Goal: Transaction & Acquisition: Obtain resource

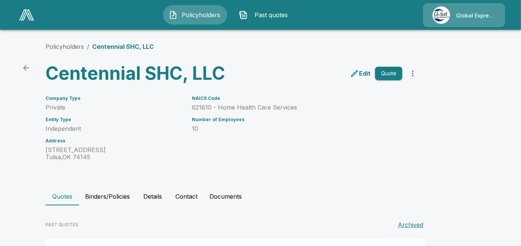
click at [62, 43] on li "Policyholders" at bounding box center [64, 46] width 38 height 9
click at [70, 47] on link "Policyholders" at bounding box center [64, 46] width 38 height 7
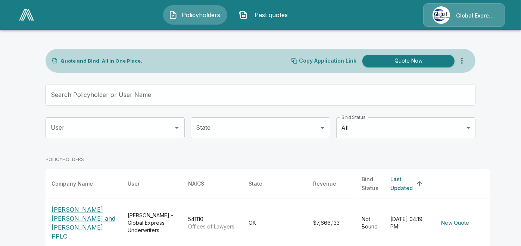
click at [169, 98] on input "Search Policyholder or User Name" at bounding box center [255, 95] width 421 height 21
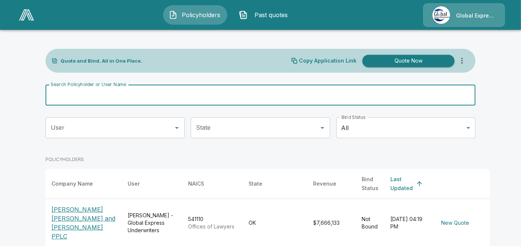
paste input "**********"
type input "**********"
click at [169, 98] on input "**********" at bounding box center [250, 95] width 411 height 21
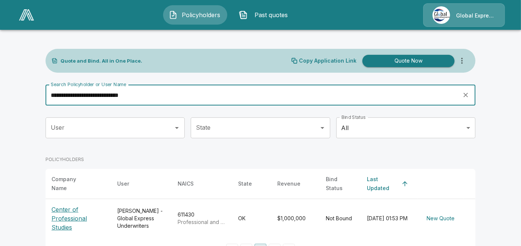
click at [65, 214] on p "Center of Professional Studies" at bounding box center [78, 218] width 54 height 27
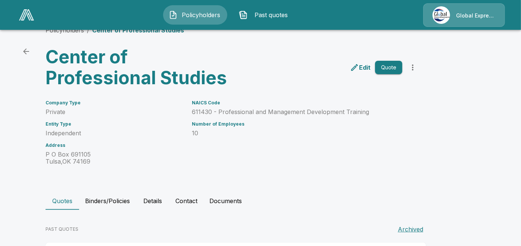
scroll to position [67, 0]
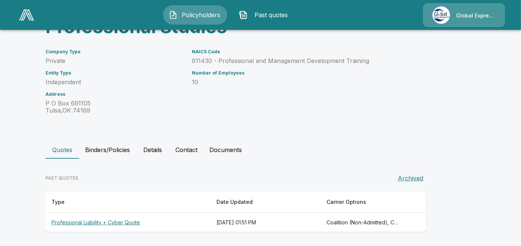
click at [100, 220] on th "Professional Liability + Cyber Quote" at bounding box center [127, 223] width 165 height 20
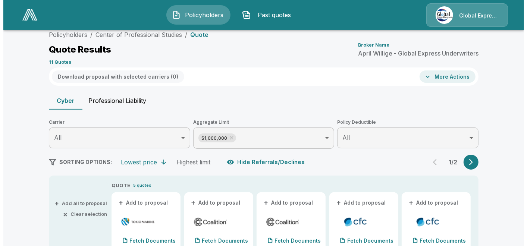
scroll to position [67, 0]
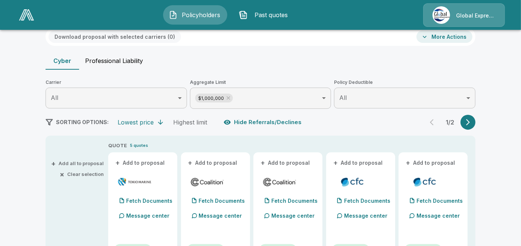
click at [152, 160] on button "+ Add to proposal" at bounding box center [140, 163] width 52 height 8
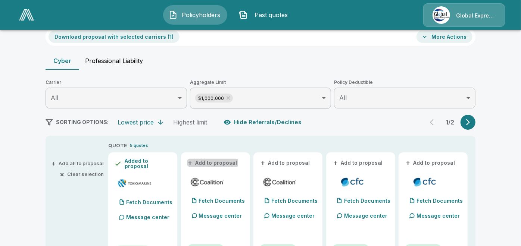
click at [208, 161] on button "+ Add to proposal" at bounding box center [213, 163] width 52 height 8
click at [291, 161] on button "+ Add to proposal" at bounding box center [285, 163] width 52 height 8
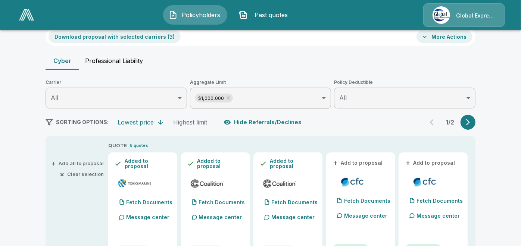
click at [352, 162] on button "+ Add to proposal" at bounding box center [358, 163] width 52 height 8
click at [136, 40] on button "Download proposal with selected carriers ( 4 )" at bounding box center [114, 37] width 132 height 12
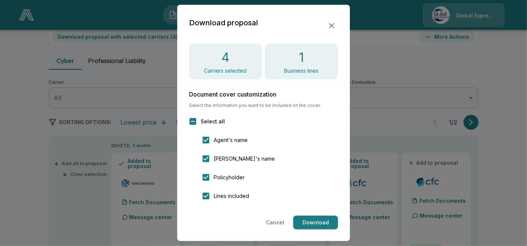
click at [314, 223] on button "Download" at bounding box center [315, 223] width 45 height 14
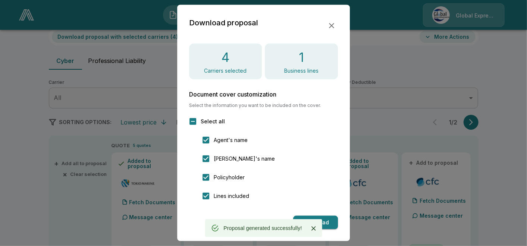
click at [328, 28] on icon "button" at bounding box center [331, 25] width 9 height 9
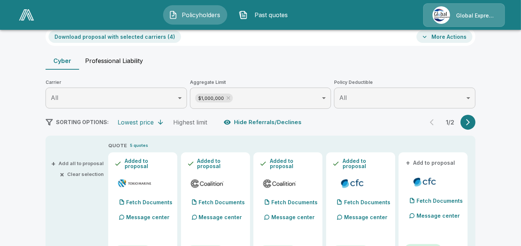
click at [435, 35] on button "More Actions" at bounding box center [444, 37] width 56 height 12
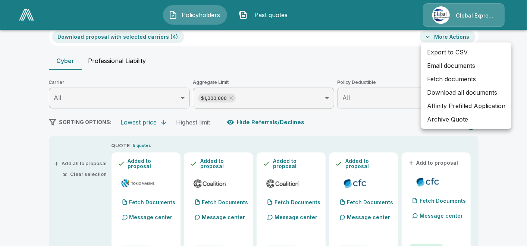
click at [434, 66] on li "Email documents" at bounding box center [466, 65] width 90 height 13
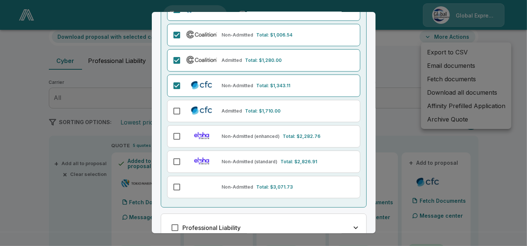
scroll to position [129, 0]
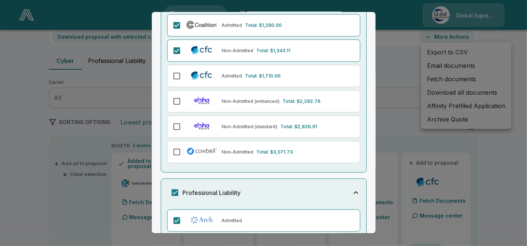
click at [367, 228] on div "Email Documents Choose the carriers you want to email documents . Cyber Liabili…" at bounding box center [264, 122] width 224 height 221
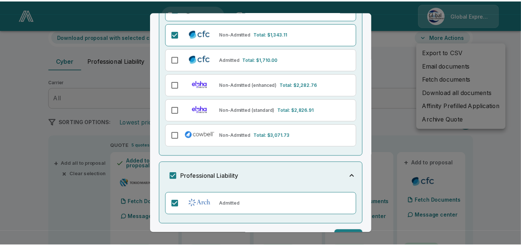
scroll to position [163, 0]
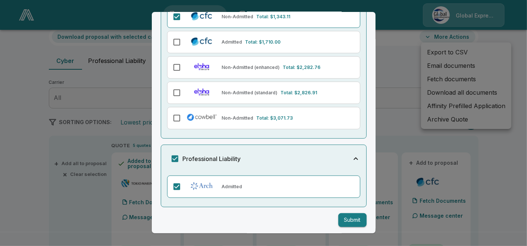
click at [346, 219] on button "Submit" at bounding box center [352, 220] width 28 height 14
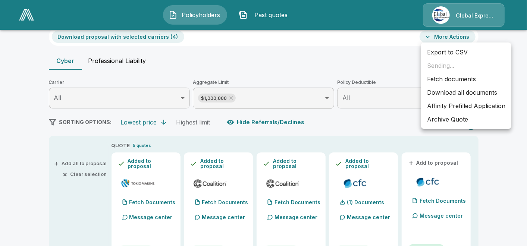
click at [346, 219] on div at bounding box center [263, 123] width 527 height 246
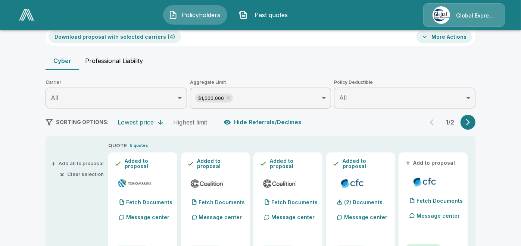
click at [456, 37] on button "More Actions" at bounding box center [444, 37] width 56 height 12
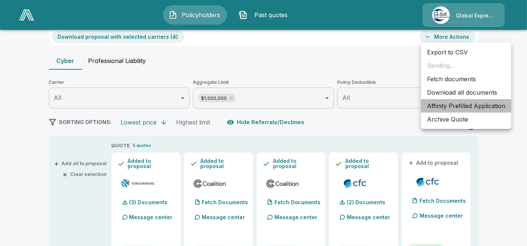
click at [458, 104] on li "Affinity Prefilled Application" at bounding box center [466, 105] width 90 height 13
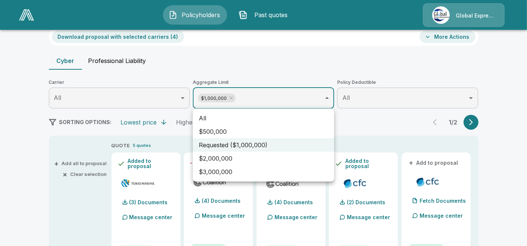
click at [487, 62] on div at bounding box center [263, 123] width 527 height 246
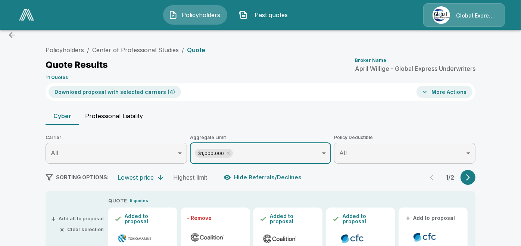
scroll to position [0, 0]
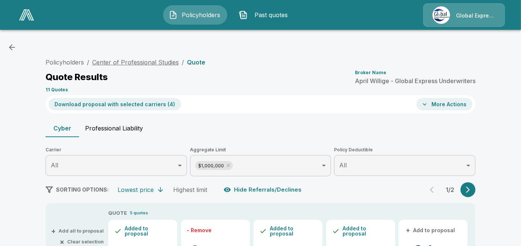
click at [133, 60] on link "Center of Professional Studies" at bounding box center [135, 62] width 87 height 7
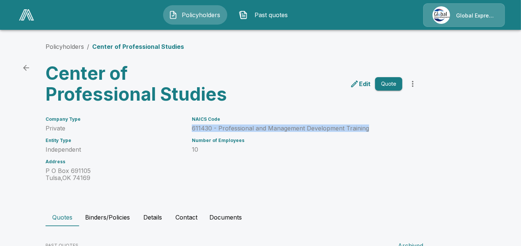
drag, startPoint x: 196, startPoint y: 129, endPoint x: 373, endPoint y: 132, distance: 177.5
click at [373, 132] on p "611430 - Professional and Management Development Training" at bounding box center [297, 128] width 210 height 7
copy p "611430 - Professional and Management Development Training"
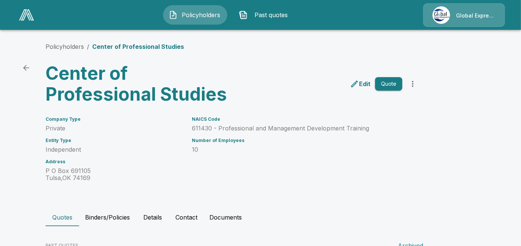
click at [508, 97] on main "Policyholders / Center of Professional Studies Center of Professional Studies E…" at bounding box center [260, 157] width 521 height 314
click at [78, 43] on link "Policyholders" at bounding box center [64, 46] width 38 height 7
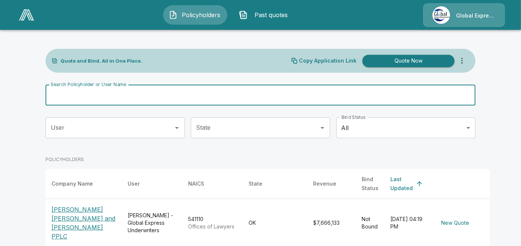
click at [187, 100] on input "Search Policyholder or User Name" at bounding box center [255, 95] width 421 height 21
paste input "**********"
type input "**********"
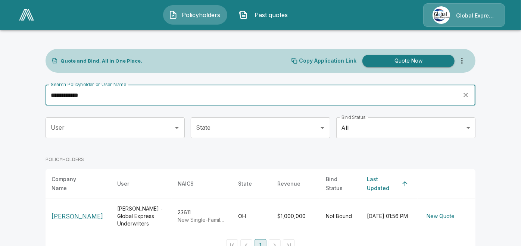
click at [73, 212] on p "[PERSON_NAME]" at bounding box center [76, 216] width 51 height 9
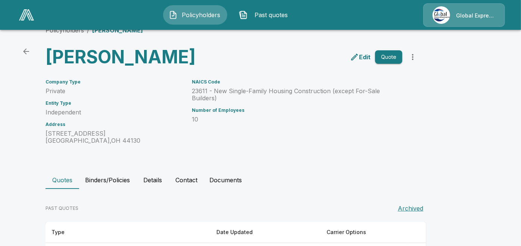
scroll to position [47, 0]
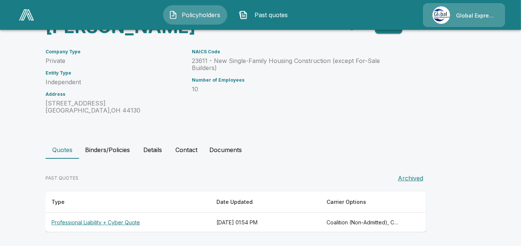
click at [103, 221] on th "Professional Liability + Cyber Quote" at bounding box center [127, 223] width 165 height 20
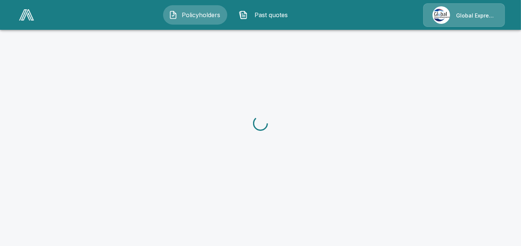
scroll to position [47, 0]
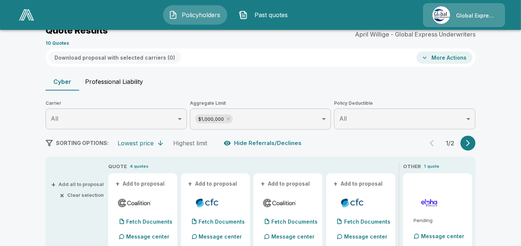
click at [137, 183] on button "+ Add to proposal" at bounding box center [140, 184] width 52 height 8
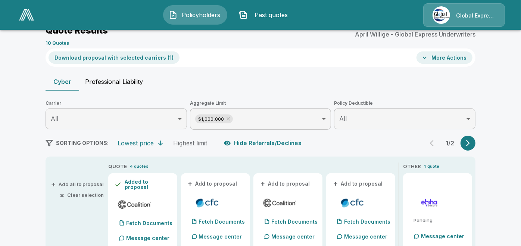
click at [231, 183] on button "+ Add to proposal" at bounding box center [213, 184] width 52 height 8
click at [277, 181] on button "+ Add to proposal" at bounding box center [285, 184] width 52 height 8
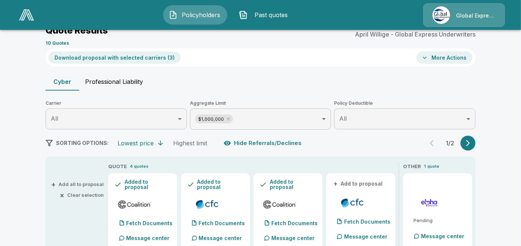
click at [355, 183] on button "+ Add to proposal" at bounding box center [358, 184] width 52 height 8
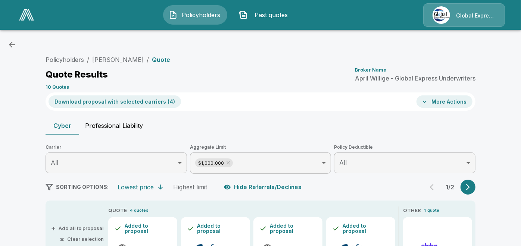
scroll to position [0, 0]
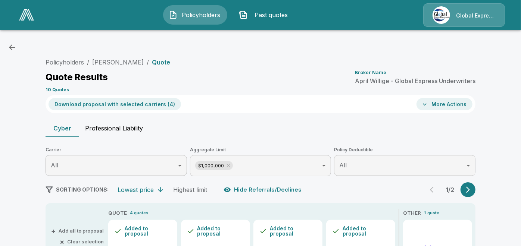
click at [147, 104] on button "Download proposal with selected carriers ( 4 )" at bounding box center [114, 104] width 132 height 12
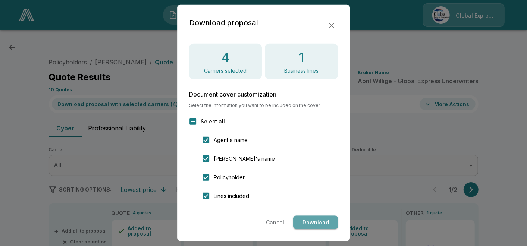
click at [310, 224] on button "Download" at bounding box center [315, 223] width 45 height 14
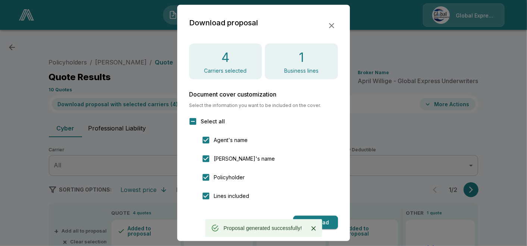
click at [331, 26] on icon "button" at bounding box center [331, 25] width 5 height 5
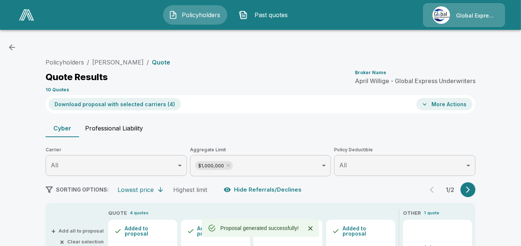
click at [443, 101] on button "More Actions" at bounding box center [444, 104] width 56 height 12
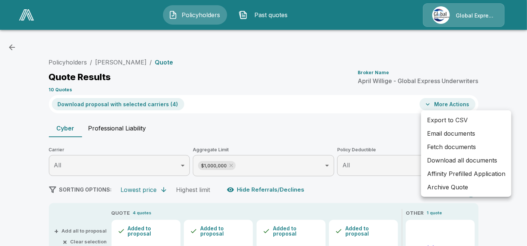
click at [437, 133] on li "Email documents" at bounding box center [466, 133] width 90 height 13
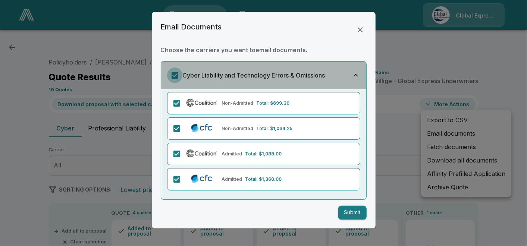
click at [342, 234] on div "Email Documents Choose the carriers you want to email documents . Cyber Liabili…" at bounding box center [263, 123] width 527 height 246
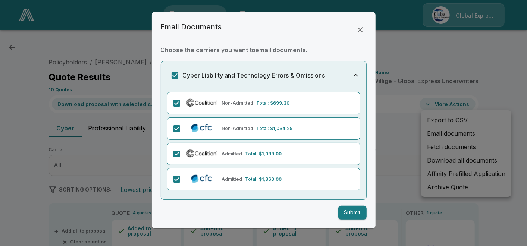
click at [348, 210] on button "Submit" at bounding box center [352, 213] width 28 height 14
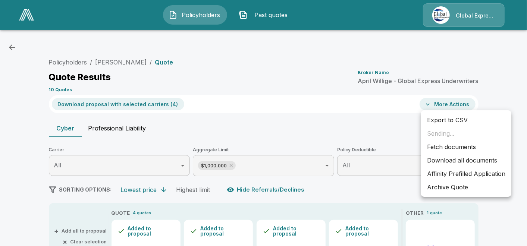
click at [449, 172] on li "Affinity Prefilled Application" at bounding box center [466, 173] width 90 height 13
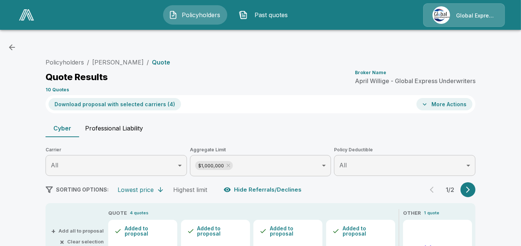
click at [122, 63] on link "Chris Lundie" at bounding box center [117, 62] width 51 height 7
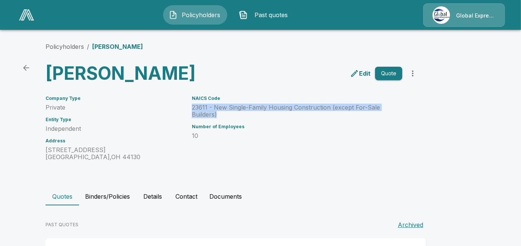
drag, startPoint x: 195, startPoint y: 106, endPoint x: 223, endPoint y: 116, distance: 29.5
click at [223, 116] on p "23611 - New Single-Family Housing Construction (except For-Sale Builders)" at bounding box center [297, 111] width 210 height 14
copy p "23611 - New Single-Family Housing Construction (except For-Sale Builders)"
click at [57, 44] on link "Policyholders" at bounding box center [64, 46] width 38 height 7
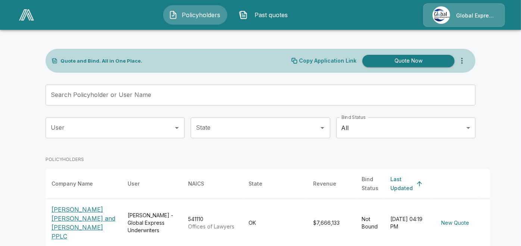
click at [210, 97] on input "Search Policyholder or User Name" at bounding box center [255, 95] width 421 height 21
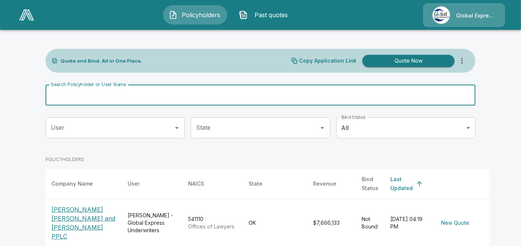
paste input "**********"
type input "**********"
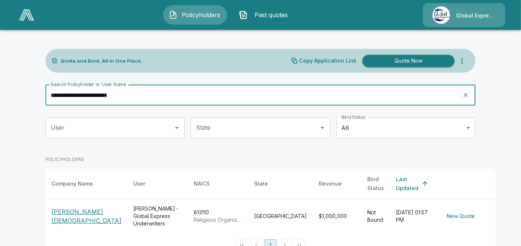
click at [88, 208] on p "[PERSON_NAME][DEMOGRAPHIC_DATA]" at bounding box center [86, 216] width 70 height 18
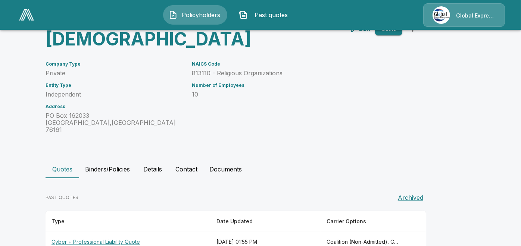
scroll to position [67, 0]
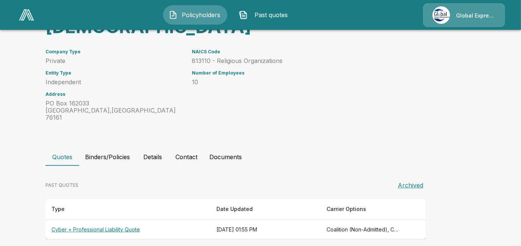
click at [128, 221] on th "Cyber + Professional Liability Quote" at bounding box center [127, 230] width 165 height 20
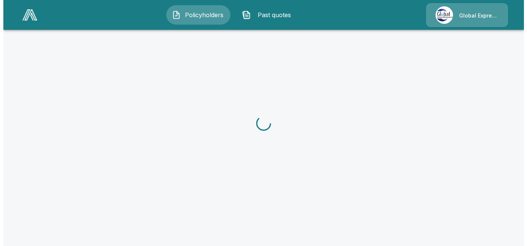
scroll to position [67, 0]
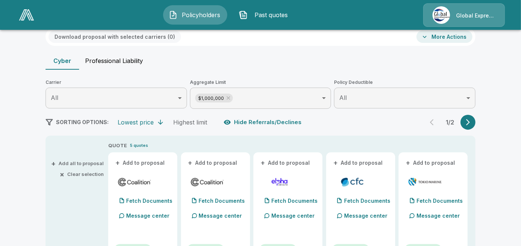
click at [146, 158] on div "+ Add to proposal" at bounding box center [142, 162] width 57 height 9
click at [148, 161] on button "+ Add to proposal" at bounding box center [140, 163] width 52 height 8
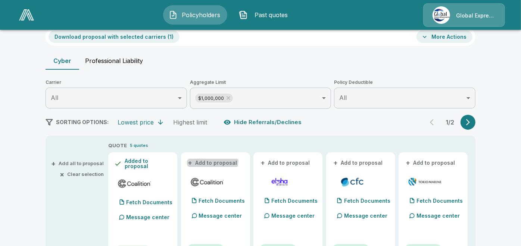
click at [213, 159] on button "+ Add to proposal" at bounding box center [213, 163] width 52 height 8
click at [357, 162] on button "+ Add to proposal" at bounding box center [358, 163] width 52 height 8
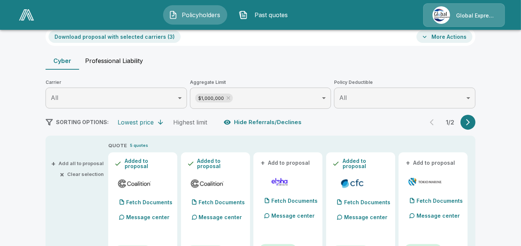
click at [432, 161] on button "+ Add to proposal" at bounding box center [430, 163] width 52 height 8
click at [151, 38] on button "Download proposal with selected carriers ( 4 )" at bounding box center [114, 37] width 132 height 12
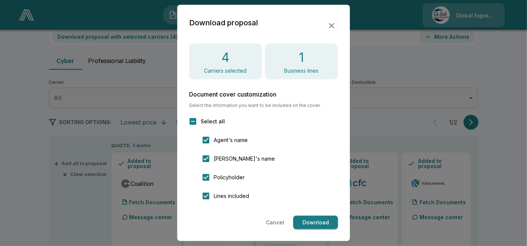
click at [309, 221] on button "Download" at bounding box center [315, 223] width 45 height 14
click at [331, 22] on icon "button" at bounding box center [331, 25] width 9 height 9
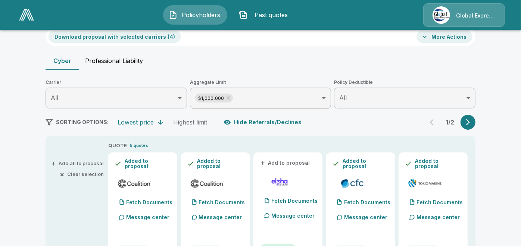
click at [437, 35] on button "More Actions" at bounding box center [444, 37] width 56 height 12
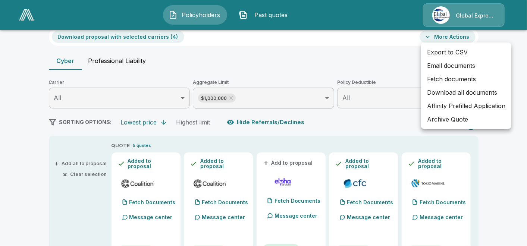
click at [450, 64] on li "Email documents" at bounding box center [466, 65] width 90 height 13
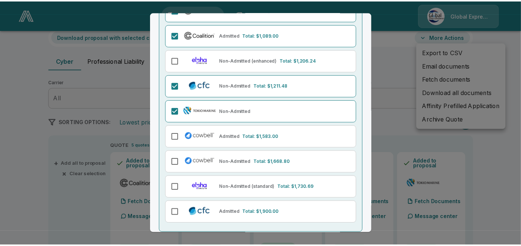
scroll to position [119, 0]
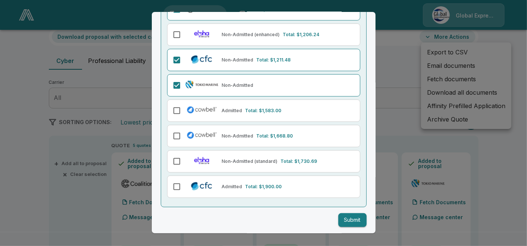
click at [344, 222] on button "Submit" at bounding box center [352, 220] width 28 height 14
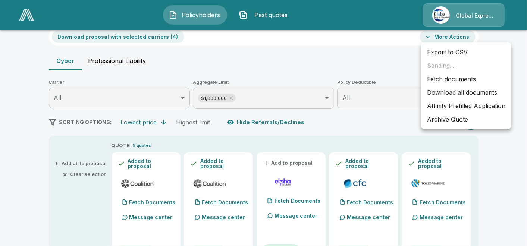
click at [463, 106] on li "Affinity Prefilled Application" at bounding box center [466, 105] width 90 height 13
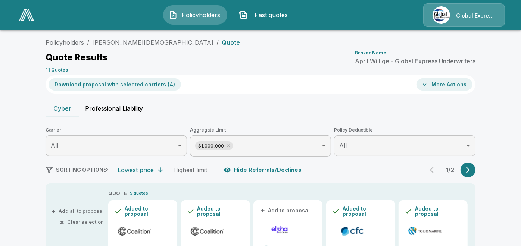
scroll to position [0, 0]
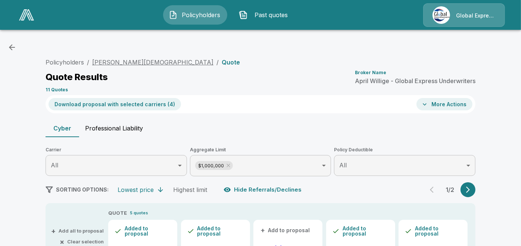
click at [164, 64] on link "Christ Pentecostal Church" at bounding box center [152, 62] width 121 height 7
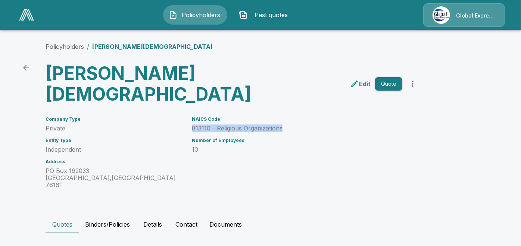
drag, startPoint x: 193, startPoint y: 127, endPoint x: 285, endPoint y: 128, distance: 91.7
click at [285, 128] on div "NAICS Code 813110 - Religious Organizations Number of Employees 10" at bounding box center [292, 148] width 219 height 81
copy p "813110 - Religious Organizations"
click at [73, 45] on link "Policyholders" at bounding box center [64, 46] width 38 height 7
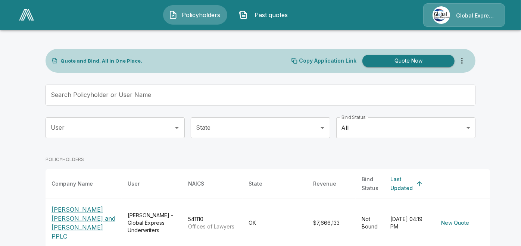
click at [185, 86] on input "Search Policyholder or User Name" at bounding box center [255, 95] width 421 height 21
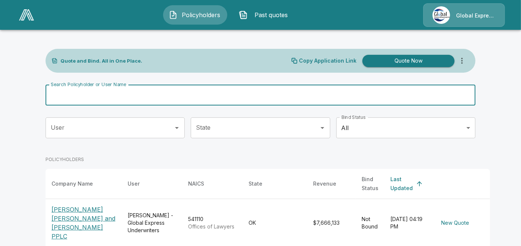
paste input "**********"
type input "**********"
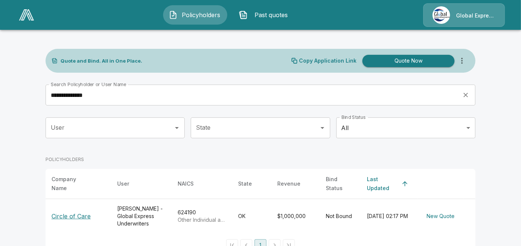
click at [75, 212] on p "Circle of Care" at bounding box center [70, 216] width 39 height 9
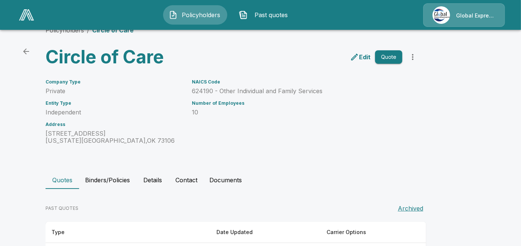
scroll to position [47, 0]
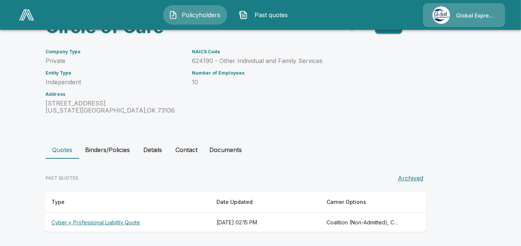
click at [111, 221] on th "Cyber + Professional Liability Quote" at bounding box center [127, 223] width 165 height 20
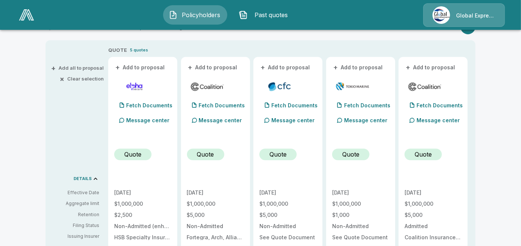
scroll to position [179, 0]
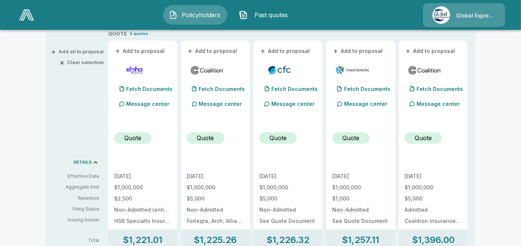
click at [226, 52] on button "+ Add to proposal" at bounding box center [213, 51] width 52 height 8
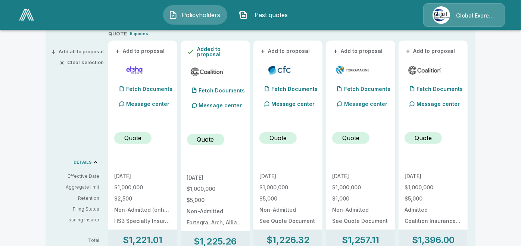
click at [293, 53] on button "+ Add to proposal" at bounding box center [285, 51] width 52 height 8
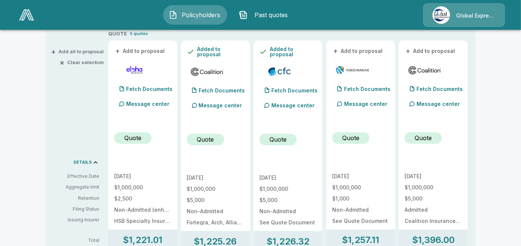
click at [349, 50] on button "+ Add to proposal" at bounding box center [358, 51] width 52 height 8
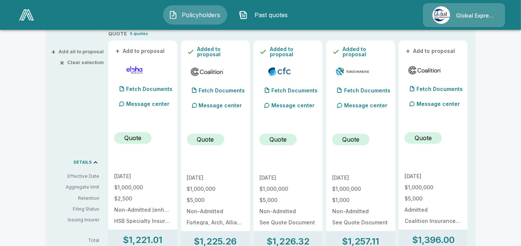
click at [420, 50] on button "+ Add to proposal" at bounding box center [430, 51] width 52 height 8
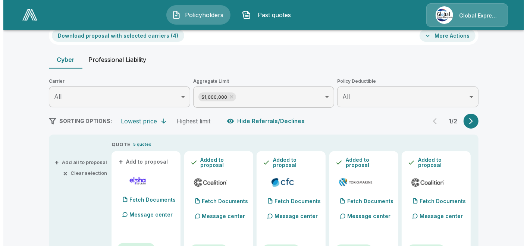
scroll to position [0, 0]
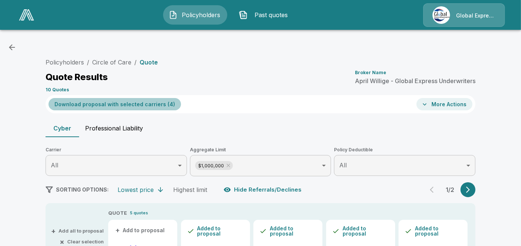
click at [132, 103] on button "Download proposal with selected carriers ( 4 )" at bounding box center [114, 104] width 132 height 12
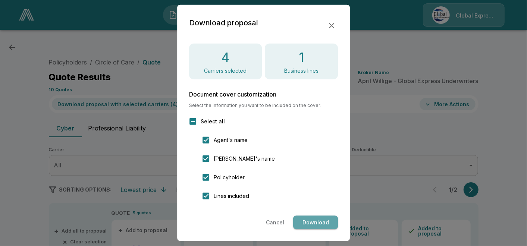
click at [317, 223] on button "Download" at bounding box center [315, 223] width 45 height 14
click at [333, 23] on icon "button" at bounding box center [331, 25] width 9 height 9
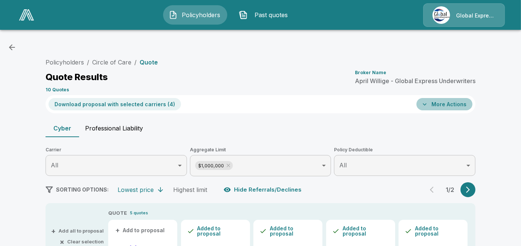
click at [455, 110] on button "More Actions" at bounding box center [444, 104] width 56 height 12
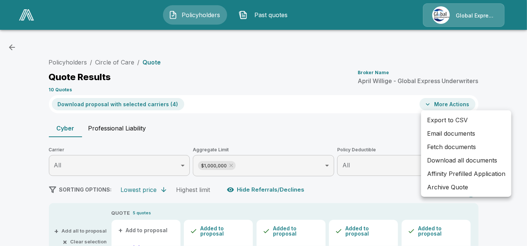
click at [443, 132] on li "Email documents" at bounding box center [466, 133] width 90 height 13
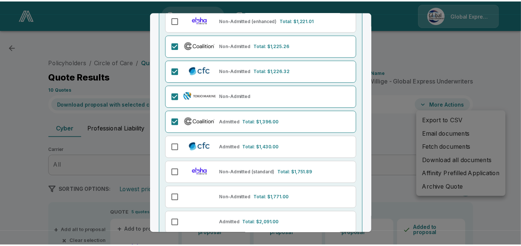
scroll to position [119, 0]
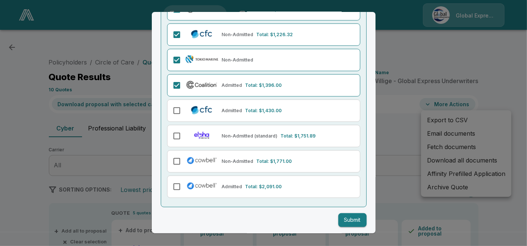
click at [338, 219] on button "Submit" at bounding box center [352, 220] width 28 height 14
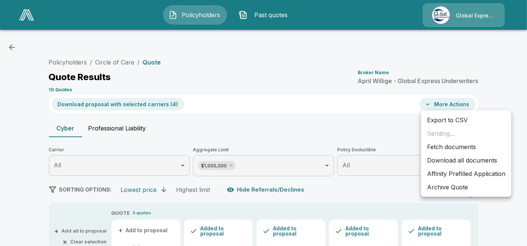
click at [457, 169] on li "Affinity Prefilled Application" at bounding box center [466, 173] width 90 height 13
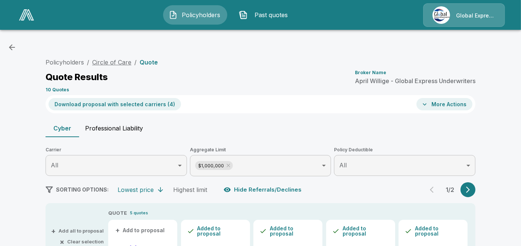
click at [113, 62] on link "Circle of Care" at bounding box center [111, 62] width 39 height 7
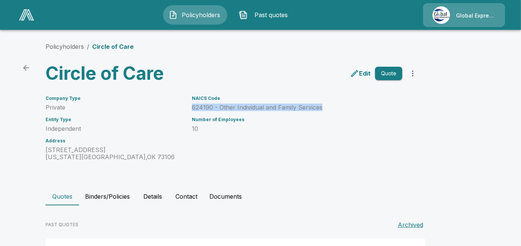
drag, startPoint x: 194, startPoint y: 105, endPoint x: 326, endPoint y: 105, distance: 131.6
click at [326, 105] on div "NAICS Code 624190 - Other Individual and Family Services Number of Employees 10" at bounding box center [292, 124] width 219 height 74
copy p "624190 - Other Individual and Family Services"
click at [70, 45] on link "Policyholders" at bounding box center [64, 46] width 38 height 7
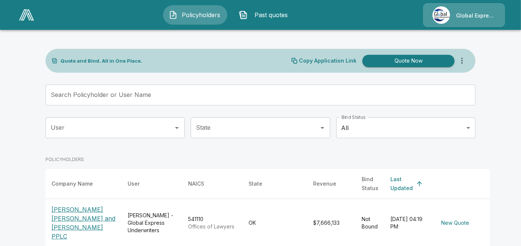
click at [219, 97] on input "Search Policyholder or User Name" at bounding box center [255, 95] width 421 height 21
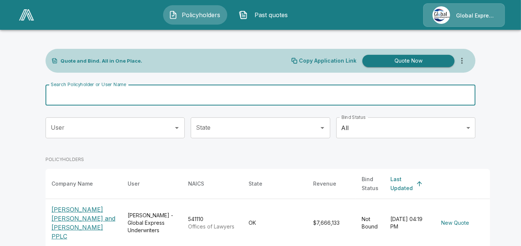
paste input "**********"
type input "**********"
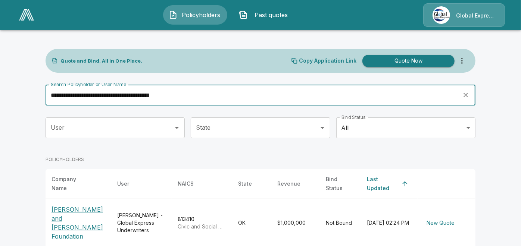
click at [73, 209] on p "Corkle George and Mary Charitable Foundation" at bounding box center [78, 223] width 54 height 36
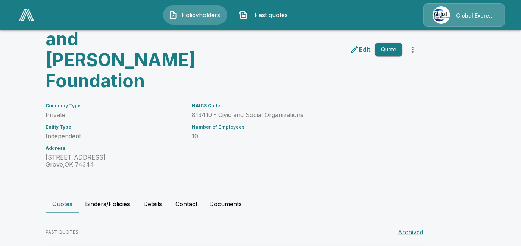
scroll to position [88, 0]
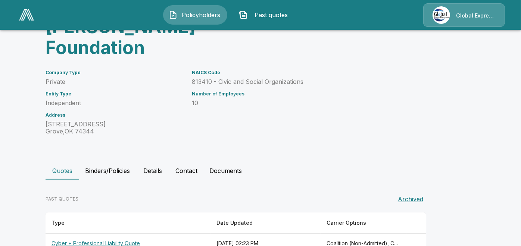
click at [119, 234] on th "Cyber + Professional Liability Quote" at bounding box center [127, 244] width 165 height 20
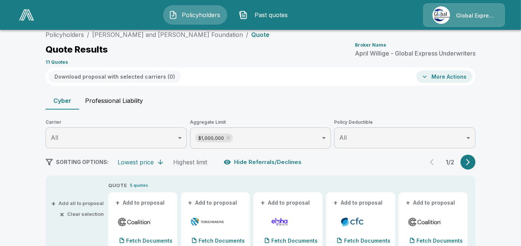
scroll to position [88, 0]
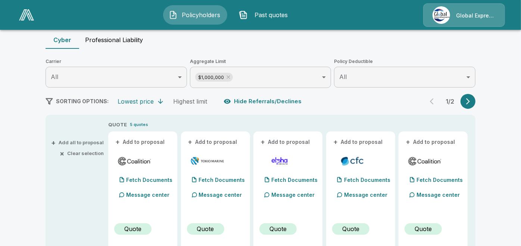
click at [148, 141] on button "+ Add to proposal" at bounding box center [140, 142] width 52 height 8
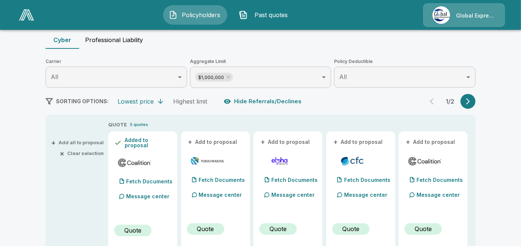
click at [214, 140] on button "+ Add to proposal" at bounding box center [213, 142] width 52 height 8
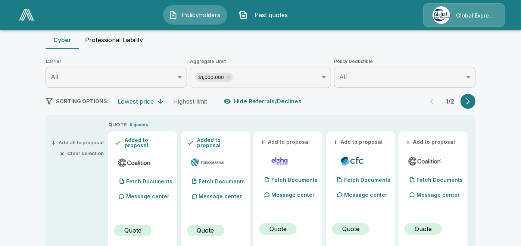
click at [351, 139] on button "+ Add to proposal" at bounding box center [358, 142] width 52 height 8
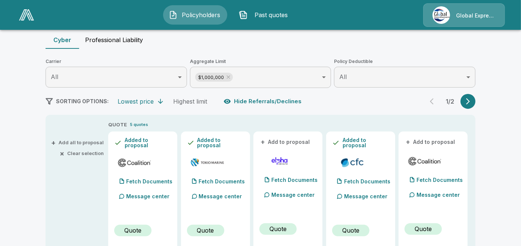
click at [418, 138] on button "+ Add to proposal" at bounding box center [430, 142] width 52 height 8
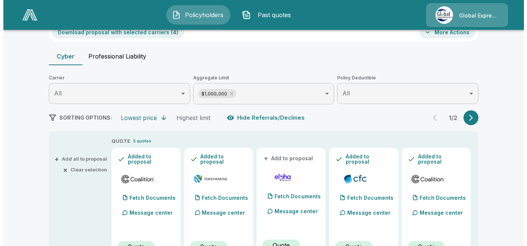
scroll to position [55, 0]
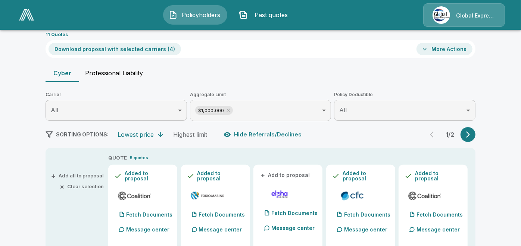
click at [128, 46] on button "Download proposal with selected carriers ( 4 )" at bounding box center [114, 49] width 132 height 12
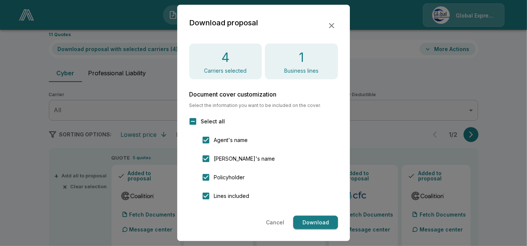
click at [311, 221] on button "Download" at bounding box center [315, 223] width 45 height 14
click at [326, 25] on button "button" at bounding box center [331, 25] width 13 height 13
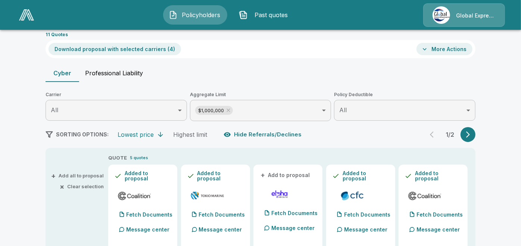
click at [461, 50] on button "More Actions" at bounding box center [444, 49] width 56 height 12
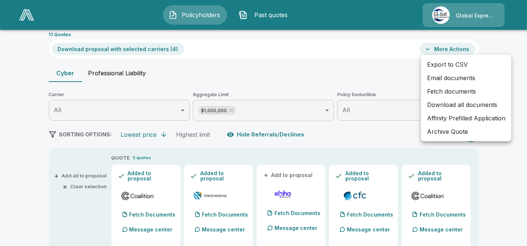
click at [447, 78] on li "Email documents" at bounding box center [466, 77] width 90 height 13
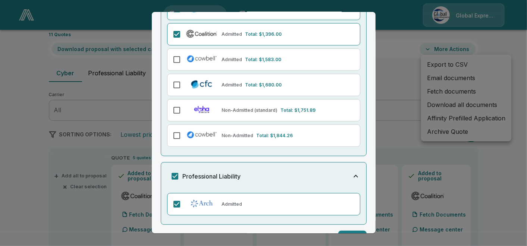
scroll to position [188, 0]
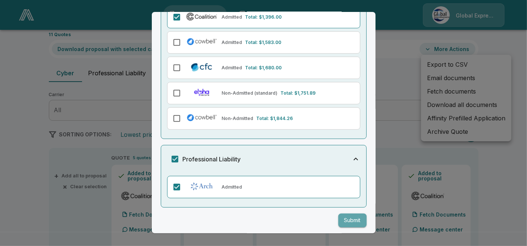
click at [344, 218] on button "Submit" at bounding box center [352, 221] width 28 height 14
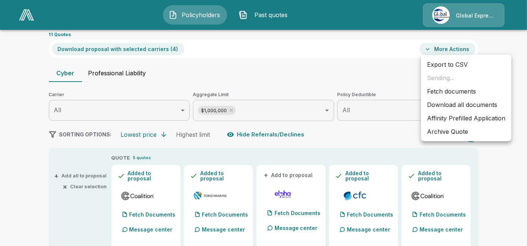
click at [466, 119] on li "Affinity Prefilled Application" at bounding box center [466, 117] width 90 height 13
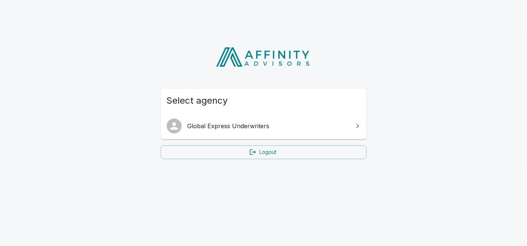
drag, startPoint x: 249, startPoint y: 122, endPoint x: 223, endPoint y: 123, distance: 26.1
click at [223, 123] on span "Global Express Underwriters" at bounding box center [268, 126] width 161 height 9
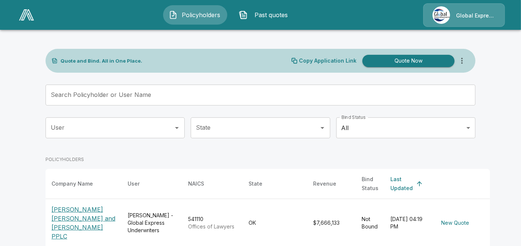
click at [218, 94] on input "Search Policyholder or User Name" at bounding box center [255, 95] width 421 height 21
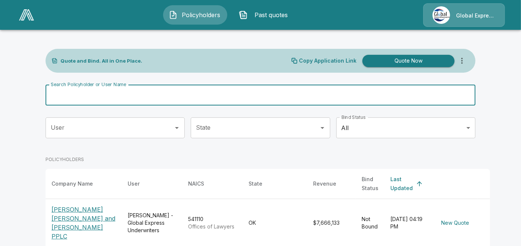
paste input "**********"
type input "**********"
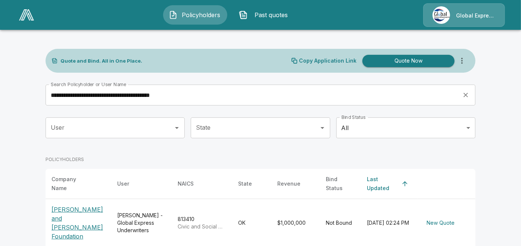
click at [82, 210] on p "[PERSON_NAME] and [PERSON_NAME] Foundation" at bounding box center [78, 223] width 54 height 36
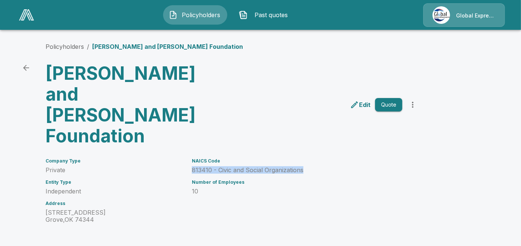
drag, startPoint x: 196, startPoint y: 147, endPoint x: 309, endPoint y: 146, distance: 113.0
click at [309, 167] on p "813410 - Civic and Social Organizations" at bounding box center [297, 170] width 210 height 7
copy p "813410 - Civic and Social Organizations"
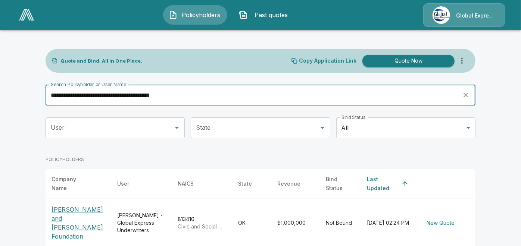
drag, startPoint x: 219, startPoint y: 97, endPoint x: -40, endPoint y: 87, distance: 259.0
click at [0, 87] on html "**********" at bounding box center [260, 140] width 521 height 280
paste input "**********"
type input "**********"
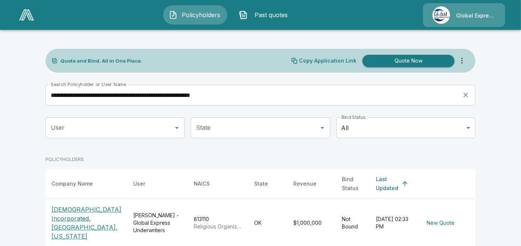
click at [66, 223] on p "[DEMOGRAPHIC_DATA] Incorporated, [GEOGRAPHIC_DATA], [US_STATE]" at bounding box center [86, 223] width 70 height 36
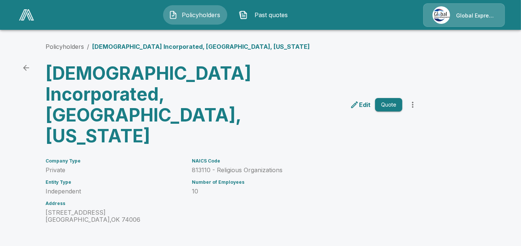
click at [64, 43] on li "Policyholders" at bounding box center [64, 46] width 38 height 9
click at [65, 46] on link "Policyholders" at bounding box center [64, 46] width 38 height 7
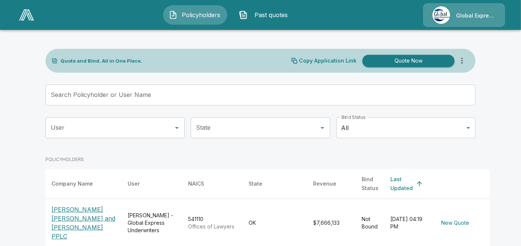
click at [240, 97] on input "Search Policyholder or User Name" at bounding box center [255, 95] width 421 height 21
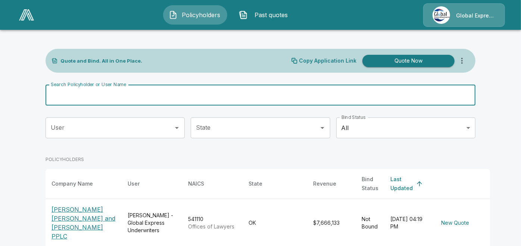
paste input "**********"
type input "**********"
click at [240, 97] on input "**********" at bounding box center [250, 95] width 411 height 21
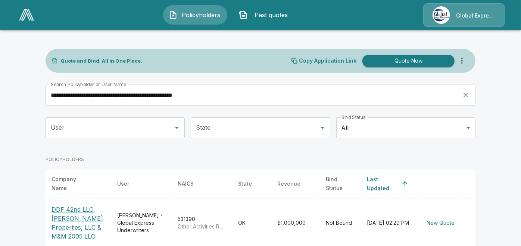
click at [75, 216] on p "DDF 42nd LLC; [PERSON_NAME] Properties, LLC & M&M 2005 LLC" at bounding box center [78, 223] width 54 height 36
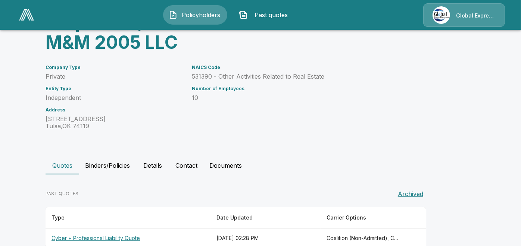
scroll to position [109, 0]
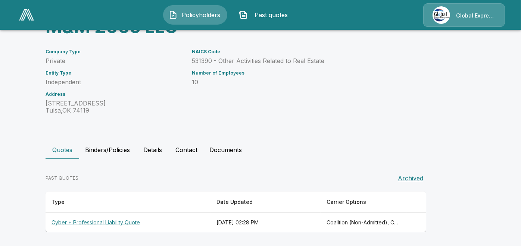
click at [97, 222] on th "Cyber + Professional Liability Quote" at bounding box center [127, 223] width 165 height 20
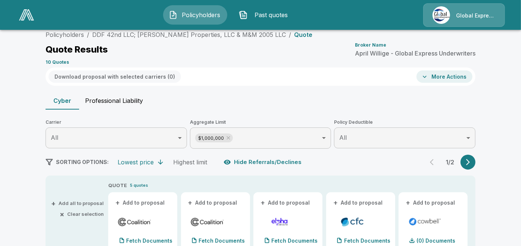
scroll to position [109, 0]
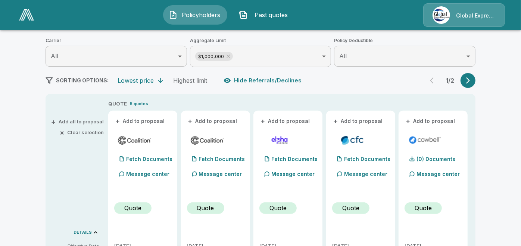
click at [152, 119] on button "+ Add to proposal" at bounding box center [140, 121] width 52 height 8
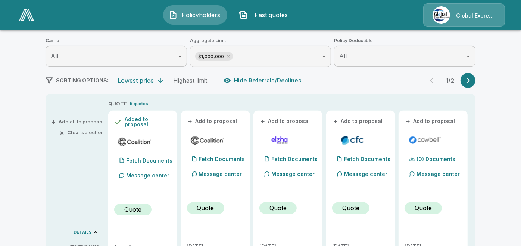
click at [204, 119] on button "+ Add to proposal" at bounding box center [213, 121] width 52 height 8
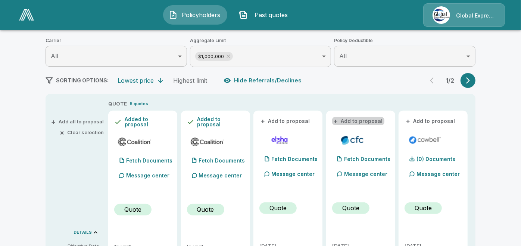
click at [362, 117] on button "+ Add to proposal" at bounding box center [358, 121] width 52 height 8
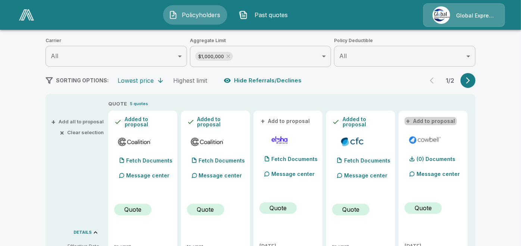
click at [447, 119] on button "+ Add to proposal" at bounding box center [430, 121] width 52 height 8
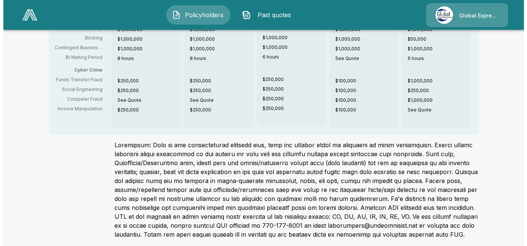
scroll to position [5, 0]
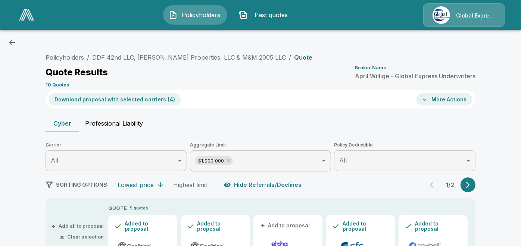
click at [142, 97] on button "Download proposal with selected carriers ( 4 )" at bounding box center [114, 99] width 132 height 12
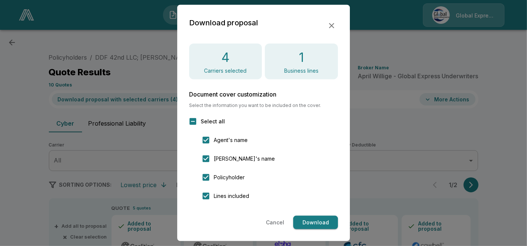
click at [316, 224] on button "Download" at bounding box center [315, 223] width 45 height 14
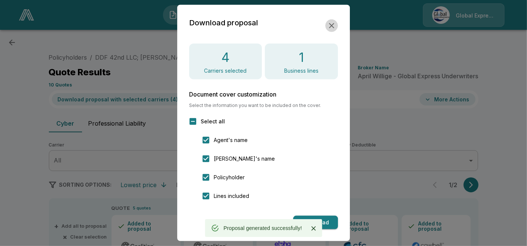
click at [328, 25] on icon "button" at bounding box center [331, 25] width 9 height 9
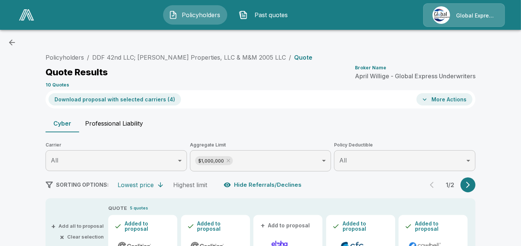
click at [453, 101] on button "More Actions" at bounding box center [444, 99] width 56 height 12
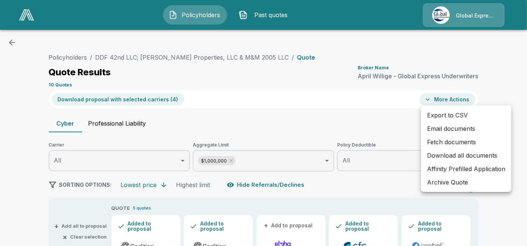
click at [450, 128] on li "Email documents" at bounding box center [466, 128] width 90 height 13
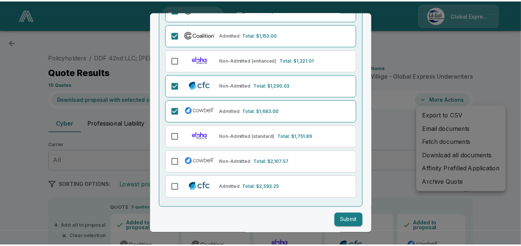
scroll to position [94, 0]
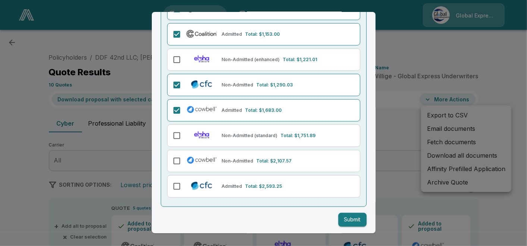
click at [338, 220] on button "Submit" at bounding box center [352, 220] width 28 height 14
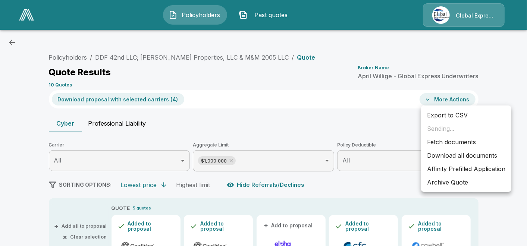
click at [456, 170] on li "Affinity Prefilled Application" at bounding box center [466, 168] width 90 height 13
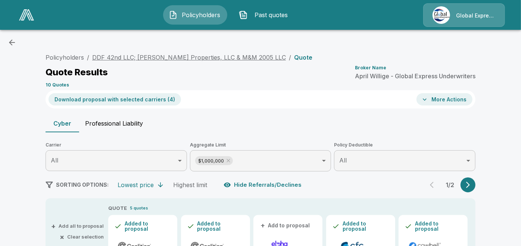
click at [219, 55] on link "DDF 42nd LLC; H. Pearce Properties, LLC & M&M 2005 LLC" at bounding box center [189, 57] width 194 height 7
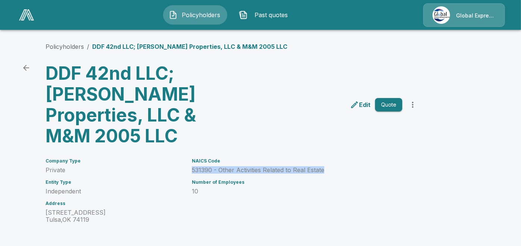
drag, startPoint x: 194, startPoint y: 169, endPoint x: 331, endPoint y: 171, distance: 136.9
click at [331, 171] on div "NAICS Code 531390 - Other Activities Related to Real Estate Number of Employees…" at bounding box center [292, 187] width 219 height 74
copy p "531390 - Other Activities Related to Real Estate"
click at [56, 47] on link "Policyholders" at bounding box center [64, 46] width 38 height 7
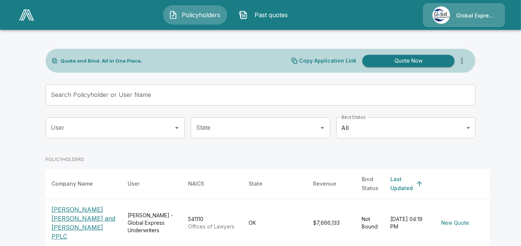
click at [152, 97] on input "Search Policyholder or User Name" at bounding box center [255, 95] width 421 height 21
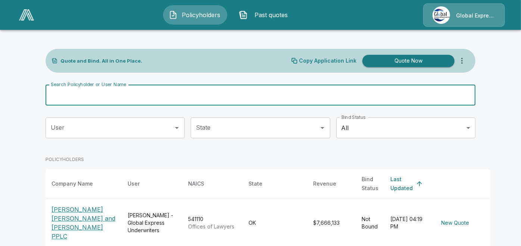
paste input "**********"
type input "**********"
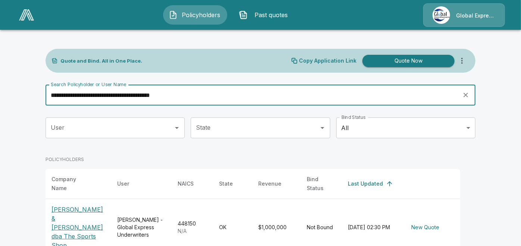
click at [71, 211] on p "[PERSON_NAME] & [PERSON_NAME] dba The Sports Shop" at bounding box center [78, 227] width 54 height 45
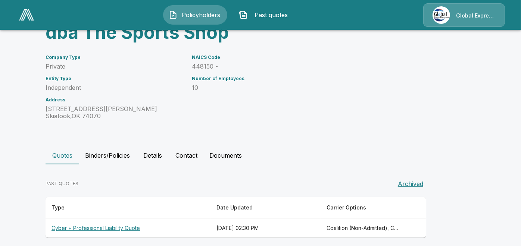
scroll to position [88, 0]
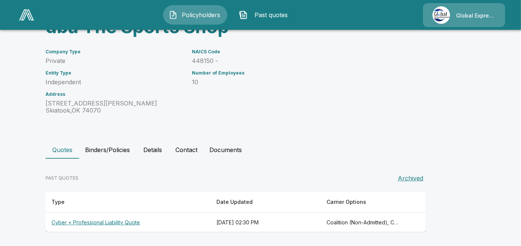
click at [110, 223] on th "Cyber + Professional Liability Quote" at bounding box center [127, 223] width 165 height 20
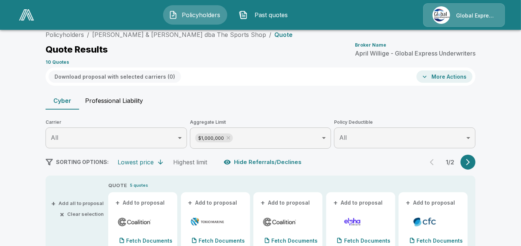
scroll to position [88, 0]
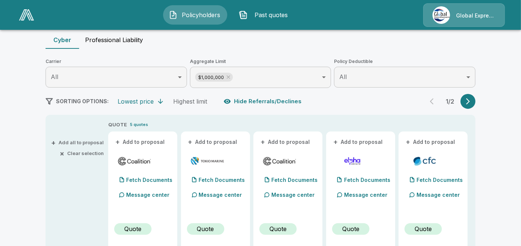
click at [150, 140] on button "+ Add to proposal" at bounding box center [140, 142] width 52 height 8
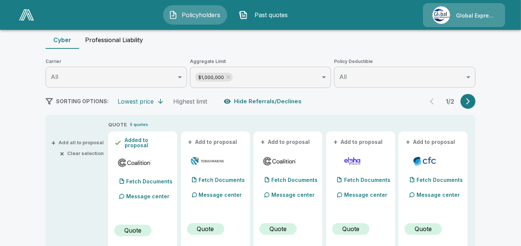
click at [211, 139] on button "+ Add to proposal" at bounding box center [213, 142] width 52 height 8
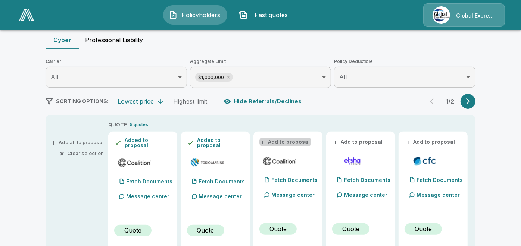
click at [272, 139] on button "+ Add to proposal" at bounding box center [285, 142] width 52 height 8
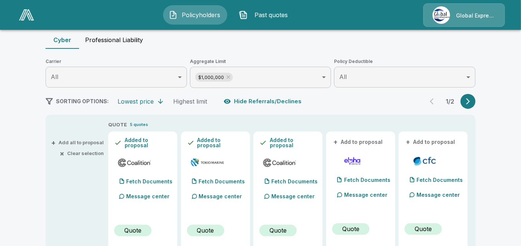
click at [427, 142] on button "+ Add to proposal" at bounding box center [430, 142] width 52 height 8
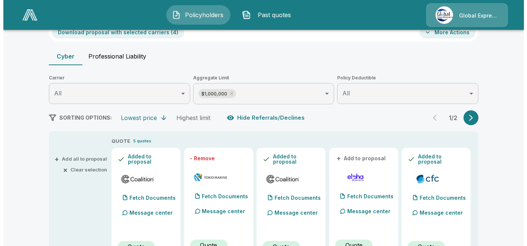
scroll to position [50, 0]
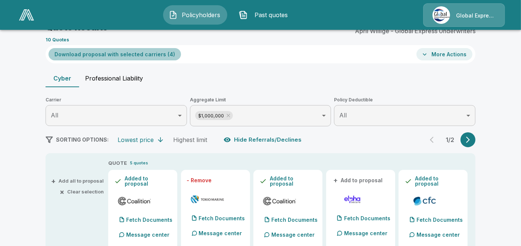
click at [150, 50] on button "Download proposal with selected carriers ( 4 )" at bounding box center [114, 54] width 132 height 12
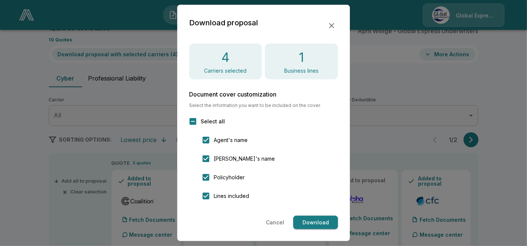
click at [326, 224] on button "Download" at bounding box center [315, 223] width 45 height 14
click at [330, 28] on icon "button" at bounding box center [331, 25] width 9 height 9
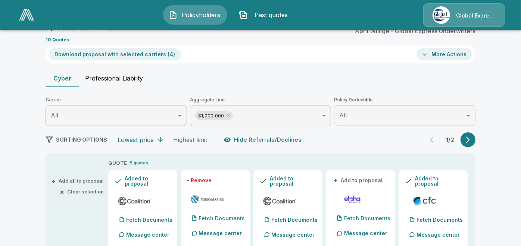
click at [428, 48] on button "More Actions" at bounding box center [444, 54] width 56 height 12
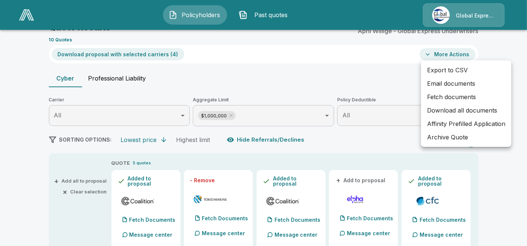
click at [443, 80] on li "Email documents" at bounding box center [466, 83] width 90 height 13
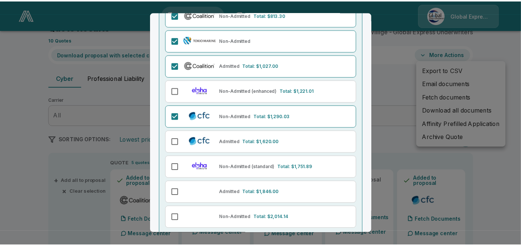
scroll to position [119, 0]
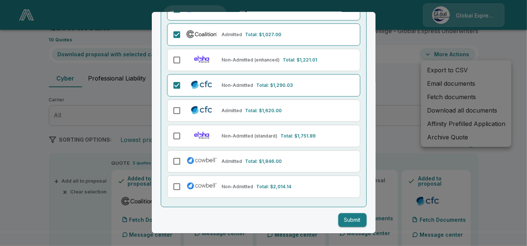
click at [347, 216] on button "Submit" at bounding box center [352, 220] width 28 height 14
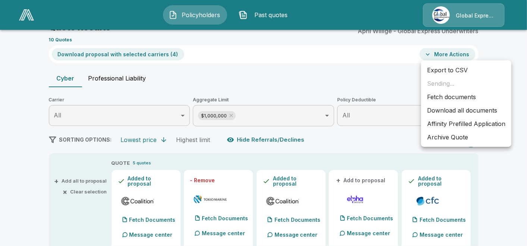
click at [450, 122] on li "Affinity Prefilled Application" at bounding box center [466, 123] width 90 height 13
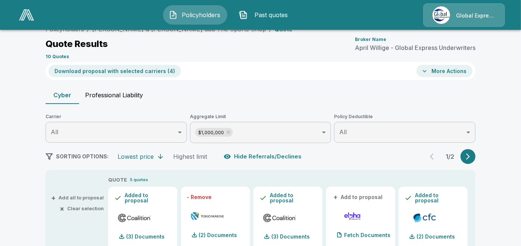
scroll to position [0, 0]
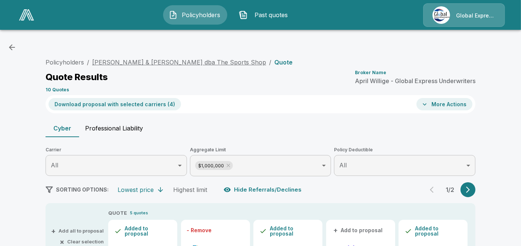
click at [204, 63] on link "Dennis & Ladona Harrison dba The Sports Shop" at bounding box center [179, 62] width 174 height 7
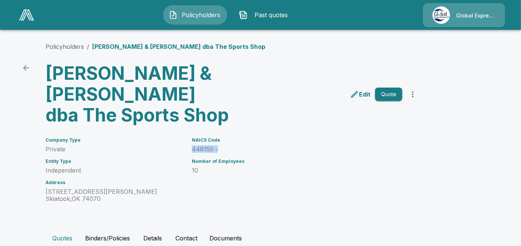
drag, startPoint x: 195, startPoint y: 148, endPoint x: 220, endPoint y: 147, distance: 25.0
click at [220, 147] on p "448150 -" at bounding box center [297, 149] width 210 height 7
copy p "448150 -"
click at [57, 44] on link "Policyholders" at bounding box center [64, 46] width 38 height 7
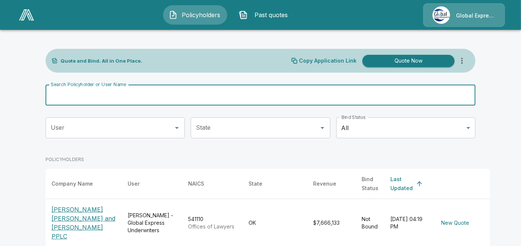
click at [124, 100] on input "Search Policyholder or User Name" at bounding box center [255, 95] width 421 height 21
paste input "**********"
type input "**********"
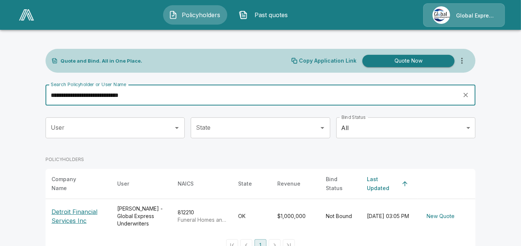
click at [82, 207] on p "Detroit Financial Services Inc" at bounding box center [78, 216] width 54 height 18
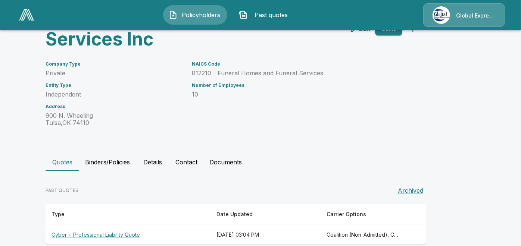
scroll to position [67, 0]
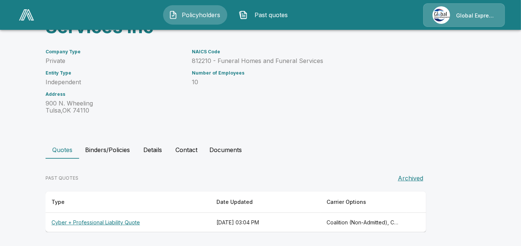
click at [132, 223] on th "Cyber + Professional Liability Quote" at bounding box center [127, 223] width 165 height 20
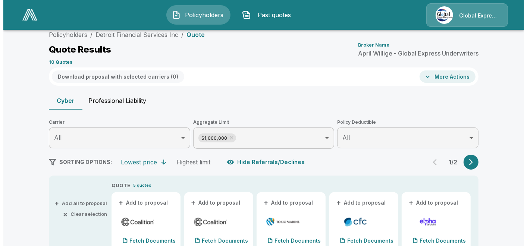
scroll to position [67, 0]
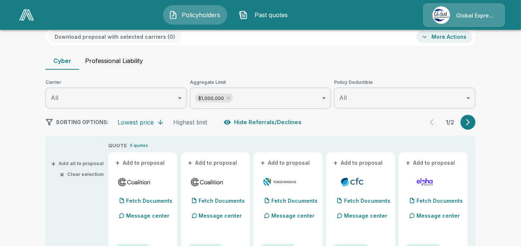
click at [146, 163] on button "+ Add to proposal" at bounding box center [140, 163] width 52 height 8
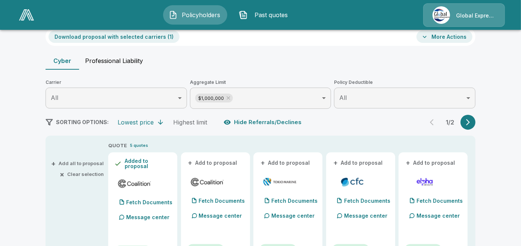
click at [229, 160] on button "+ Add to proposal" at bounding box center [213, 163] width 52 height 8
click at [288, 161] on button "+ Add to proposal" at bounding box center [285, 163] width 52 height 8
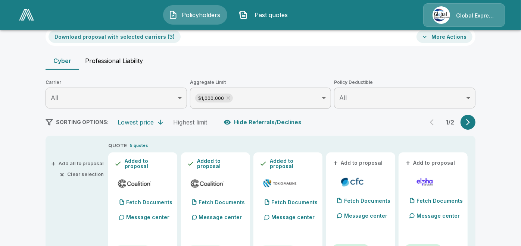
click at [365, 160] on button "+ Add to proposal" at bounding box center [358, 163] width 52 height 8
click at [231, 68] on div "Cyber Professional Liability" at bounding box center [260, 61] width 430 height 18
click at [148, 32] on button "Download proposal with selected carriers ( 4 )" at bounding box center [114, 37] width 132 height 12
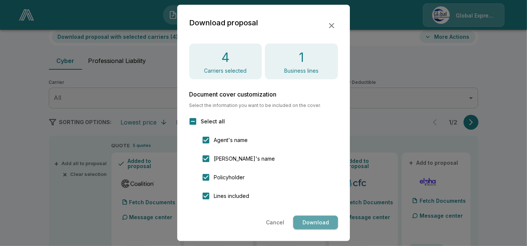
click at [319, 227] on button "Download" at bounding box center [315, 223] width 45 height 14
click at [332, 27] on icon "button" at bounding box center [331, 25] width 5 height 5
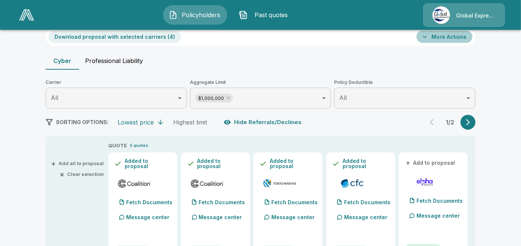
click at [454, 34] on button "More Actions" at bounding box center [444, 37] width 56 height 12
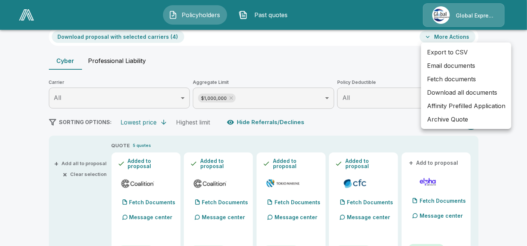
click at [444, 66] on li "Email documents" at bounding box center [466, 65] width 90 height 13
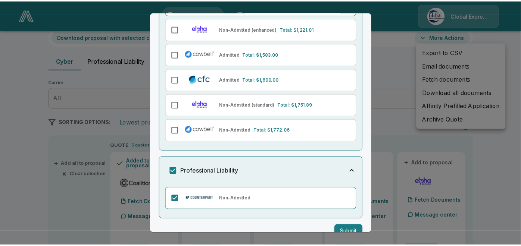
scroll to position [188, 0]
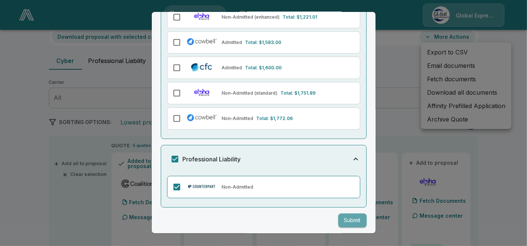
click at [342, 217] on button "Submit" at bounding box center [352, 221] width 28 height 14
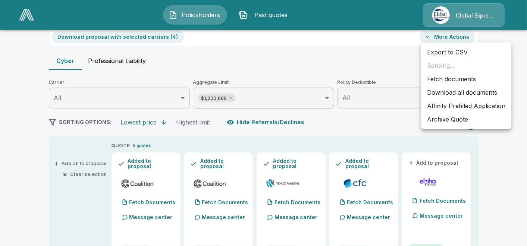
click at [456, 101] on li "Affinity Prefilled Application" at bounding box center [466, 105] width 90 height 13
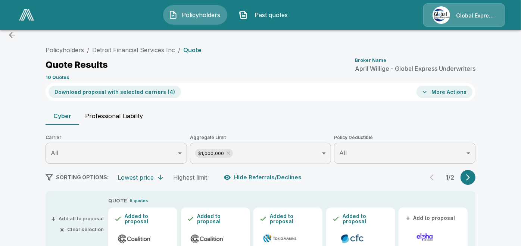
scroll to position [0, 0]
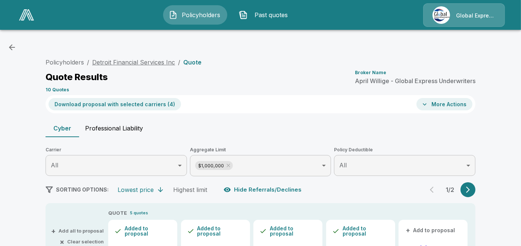
click at [155, 60] on link "Detroit Financial Services Inc" at bounding box center [133, 62] width 83 height 7
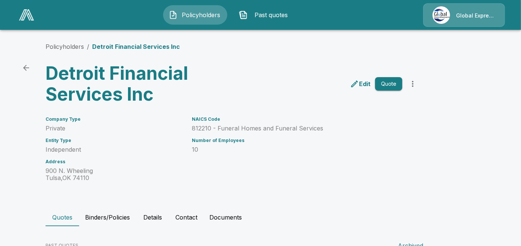
click at [195, 118] on h6 "NAICS Code" at bounding box center [297, 119] width 210 height 5
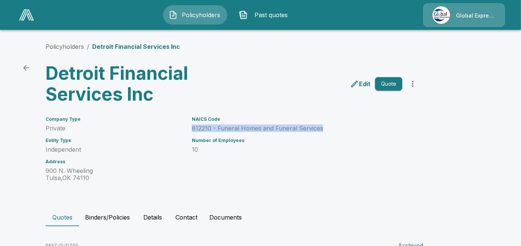
drag, startPoint x: 195, startPoint y: 129, endPoint x: 324, endPoint y: 129, distance: 128.3
click at [324, 129] on p "812210 - Funeral Homes and Funeral Services" at bounding box center [297, 128] width 210 height 7
copy p "812210 - Funeral Homes and Funeral Services"
click at [69, 45] on link "Policyholders" at bounding box center [64, 46] width 38 height 7
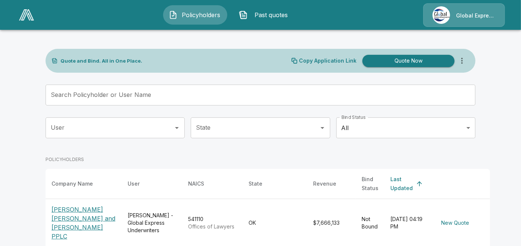
click at [126, 97] on input "Search Policyholder or User Name" at bounding box center [255, 95] width 421 height 21
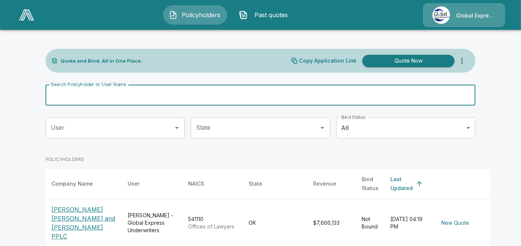
paste input "**********"
type input "**********"
click at [126, 97] on input "**********" at bounding box center [250, 95] width 411 height 21
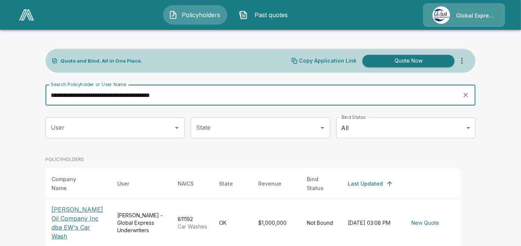
click at [83, 216] on p "[PERSON_NAME] Oil Company Inc dba EW's Car Wash" at bounding box center [78, 223] width 54 height 36
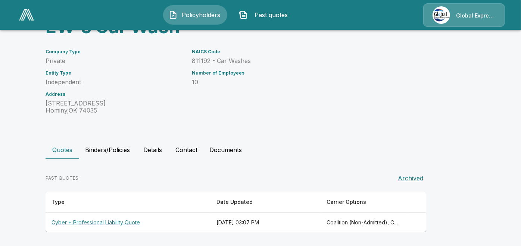
scroll to position [88, 0]
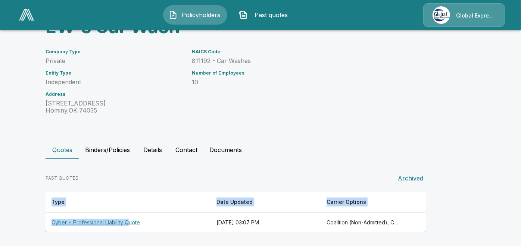
drag, startPoint x: 467, startPoint y: 219, endPoint x: 79, endPoint y: 262, distance: 390.9
click at [79, 246] on html "Policyholders Past quotes Global Express Underwriters Policyholders / [PERSON_N…" at bounding box center [260, 79] width 521 height 335
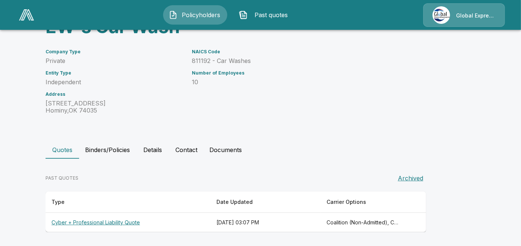
drag, startPoint x: 79, startPoint y: 262, endPoint x: 60, endPoint y: 219, distance: 46.3
click at [60, 219] on th "Cyber + Professional Liability Quote" at bounding box center [127, 223] width 165 height 20
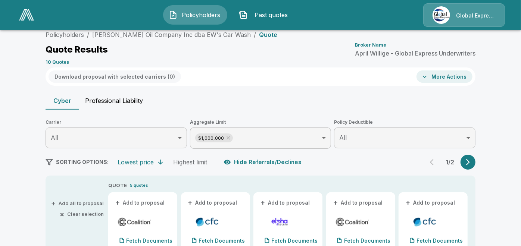
scroll to position [88, 0]
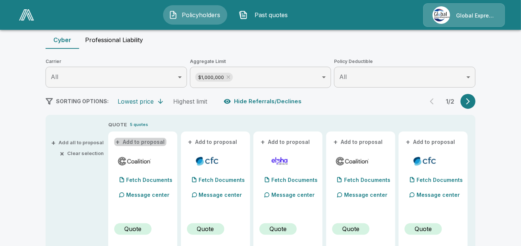
click at [149, 141] on button "+ Add to proposal" at bounding box center [140, 142] width 52 height 8
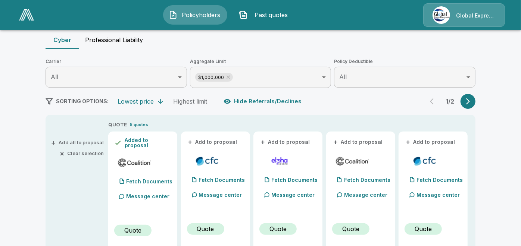
click at [228, 140] on button "+ Add to proposal" at bounding box center [213, 142] width 52 height 8
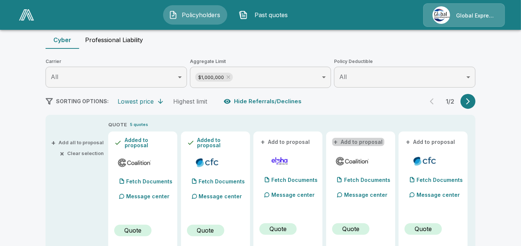
click at [363, 142] on button "+ Add to proposal" at bounding box center [358, 142] width 52 height 8
click at [363, 142] on div "+ Add to proposal" at bounding box center [360, 142] width 57 height 9
drag, startPoint x: 363, startPoint y: 142, endPoint x: 448, endPoint y: 136, distance: 84.8
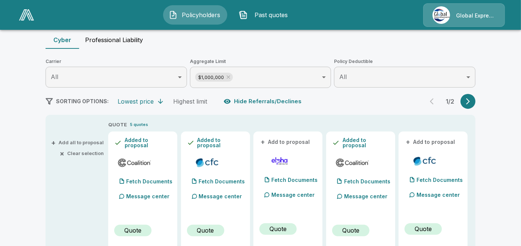
click at [449, 140] on button "+ Add to proposal" at bounding box center [430, 142] width 52 height 8
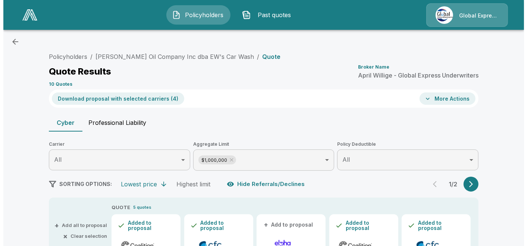
scroll to position [0, 0]
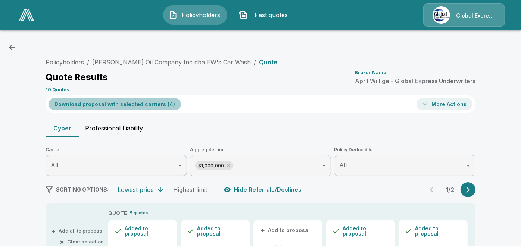
click at [134, 103] on button "Download proposal with selected carriers ( 4 )" at bounding box center [114, 104] width 132 height 12
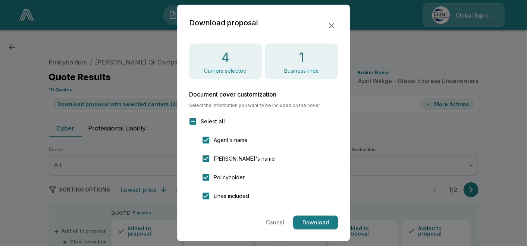
click at [320, 222] on button "Download" at bounding box center [315, 223] width 45 height 14
click at [328, 27] on icon "button" at bounding box center [331, 25] width 9 height 9
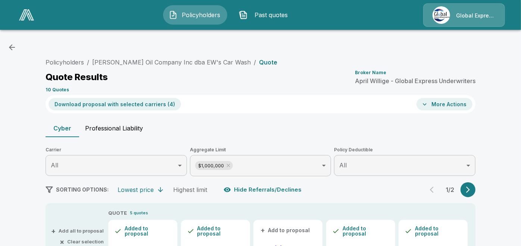
click at [444, 107] on button "More Actions" at bounding box center [444, 104] width 56 height 12
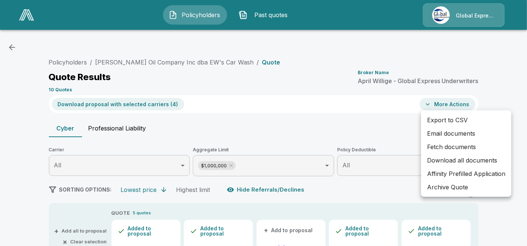
click at [448, 135] on li "Email documents" at bounding box center [466, 133] width 90 height 13
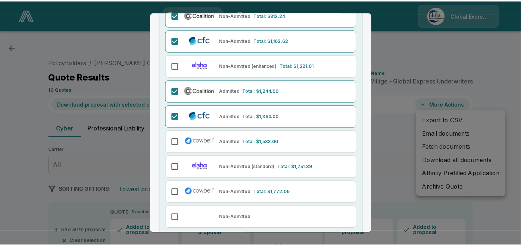
scroll to position [119, 0]
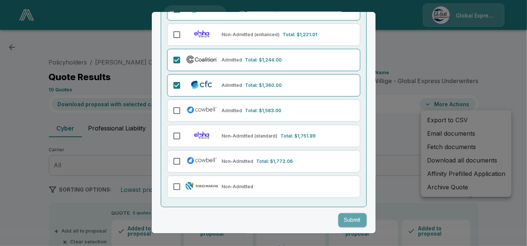
click at [346, 213] on button "Submit" at bounding box center [352, 220] width 28 height 14
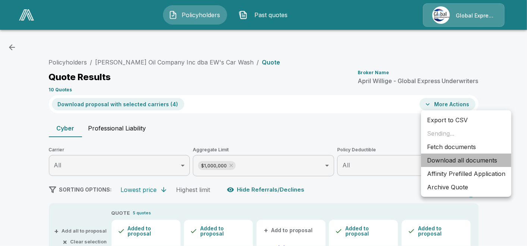
click at [435, 165] on li "Download all documents" at bounding box center [466, 160] width 90 height 13
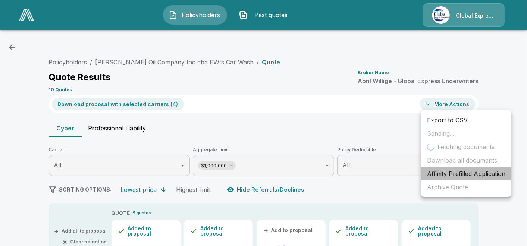
click at [468, 175] on li "Affinity Prefilled Application" at bounding box center [466, 173] width 90 height 13
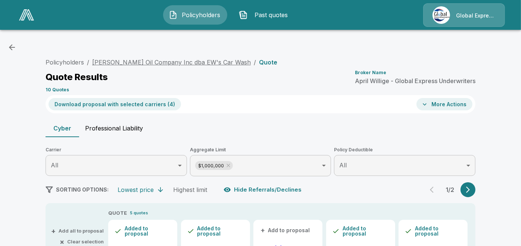
click at [186, 62] on link "E W Carter Oil Company Inc dba EW's Car Wash" at bounding box center [171, 62] width 158 height 7
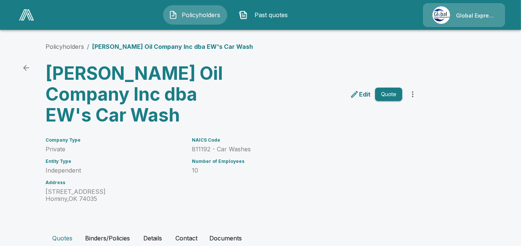
click at [262, 122] on div "Edit Quote" at bounding box center [325, 91] width 190 height 69
drag, startPoint x: 196, startPoint y: 149, endPoint x: 253, endPoint y: 148, distance: 57.4
click at [253, 148] on p "811192 - Car Washes" at bounding box center [297, 149] width 210 height 7
copy p "811192 - Car Washes"
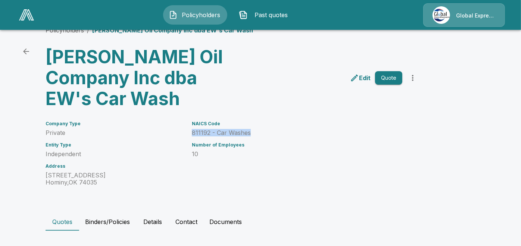
scroll to position [88, 0]
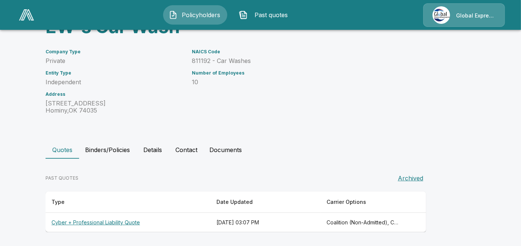
click at [130, 222] on th "Cyber + Professional Liability Quote" at bounding box center [127, 223] width 165 height 20
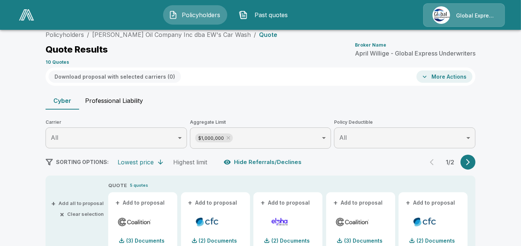
scroll to position [88, 0]
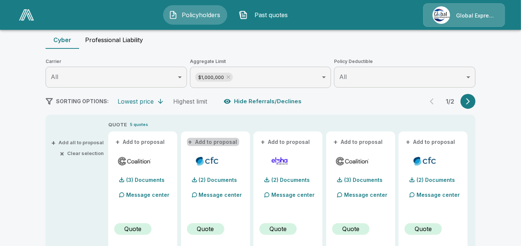
click at [218, 139] on button "+ Add to proposal" at bounding box center [213, 142] width 52 height 8
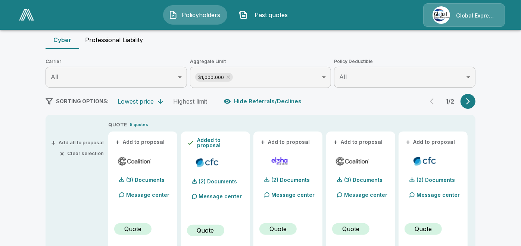
click at [361, 140] on button "+ Add to proposal" at bounding box center [358, 142] width 52 height 8
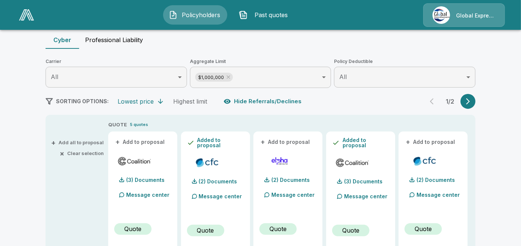
click at [432, 142] on button "+ Add to proposal" at bounding box center [430, 142] width 52 height 8
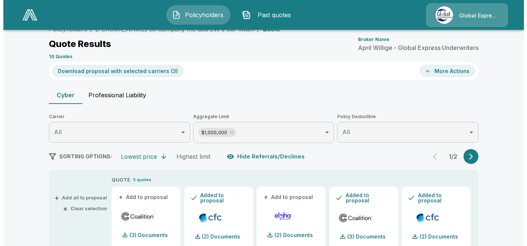
scroll to position [0, 0]
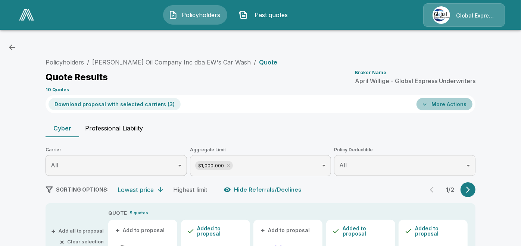
click at [445, 101] on button "More Actions" at bounding box center [444, 104] width 56 height 12
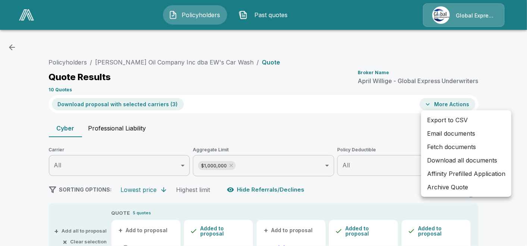
click at [448, 134] on li "Email documents" at bounding box center [466, 133] width 90 height 13
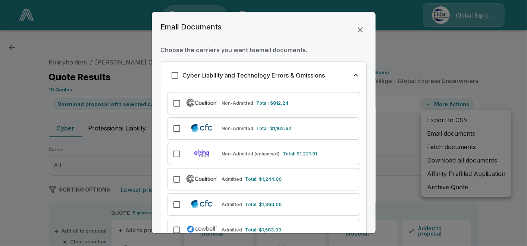
click at [175, 128] on div "Cyber Liability and Technology Errors & Omissions Non-Admitted Total: $812.24 N…" at bounding box center [264, 193] width 206 height 265
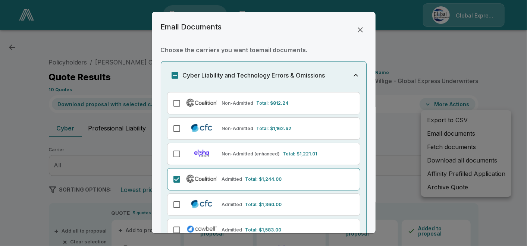
drag, startPoint x: 175, startPoint y: 195, endPoint x: 366, endPoint y: 190, distance: 191.0
click at [366, 190] on div "Email Documents Choose the carriers you want to email documents . Cyber Liabili…" at bounding box center [264, 122] width 224 height 221
drag, startPoint x: 186, startPoint y: 207, endPoint x: 374, endPoint y: 186, distance: 189.0
click at [378, 186] on div at bounding box center [263, 123] width 527 height 246
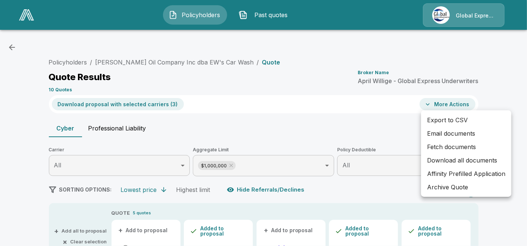
click at [456, 133] on li "Email documents" at bounding box center [466, 133] width 90 height 13
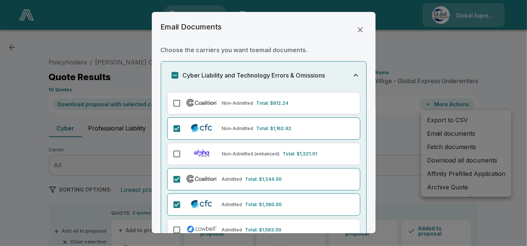
drag, startPoint x: 371, startPoint y: 226, endPoint x: 363, endPoint y: 119, distance: 106.9
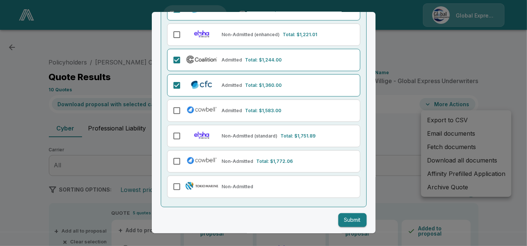
click at [343, 213] on button "Submit" at bounding box center [352, 220] width 28 height 14
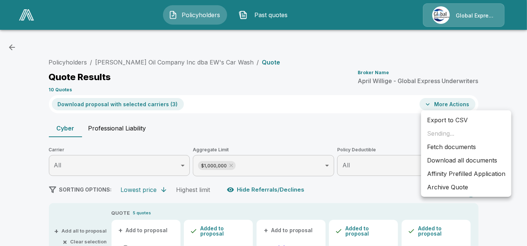
click at [343, 213] on div at bounding box center [263, 123] width 527 height 246
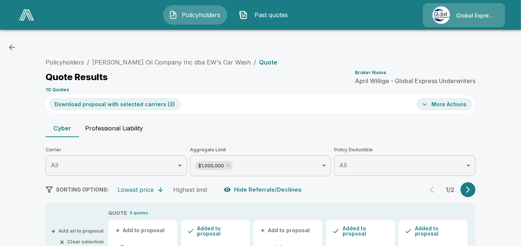
click at [95, 96] on div "Download proposal with selected carriers ( 3 )" at bounding box center [114, 104] width 138 height 18
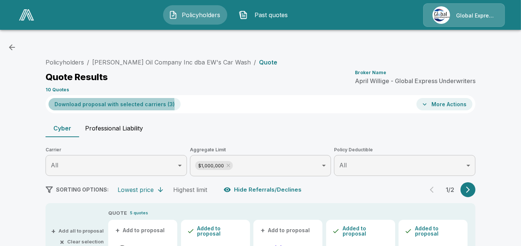
click at [95, 106] on button "Download proposal with selected carriers ( 3 )" at bounding box center [114, 104] width 132 height 12
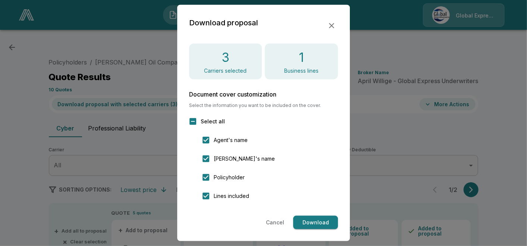
click at [314, 218] on button "Download" at bounding box center [315, 223] width 45 height 14
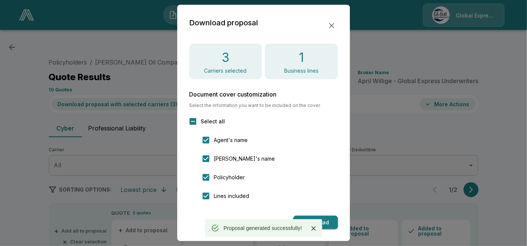
click at [332, 26] on icon "button" at bounding box center [331, 25] width 5 height 5
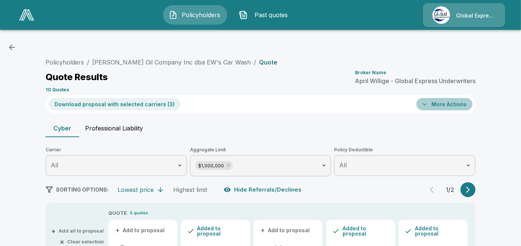
click at [443, 101] on button "More Actions" at bounding box center [444, 104] width 56 height 12
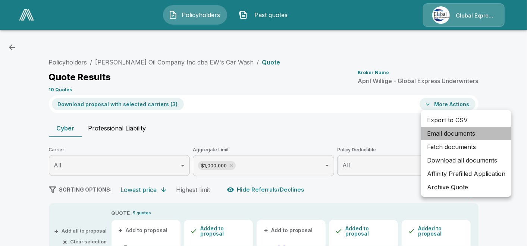
click at [438, 134] on li "Email documents" at bounding box center [466, 133] width 90 height 13
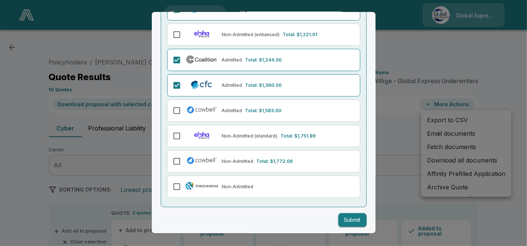
click at [341, 219] on button "Submit" at bounding box center [352, 220] width 28 height 14
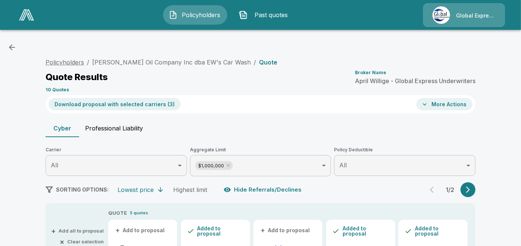
click at [72, 60] on link "Policyholders" at bounding box center [64, 62] width 38 height 7
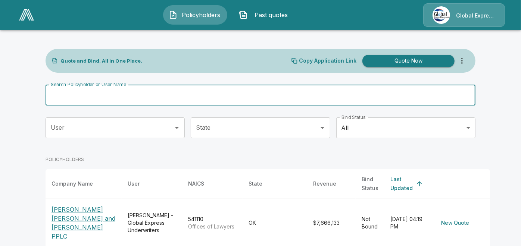
click at [157, 97] on input "Search Policyholder or User Name" at bounding box center [255, 95] width 421 height 21
paste input "**********"
type input "**********"
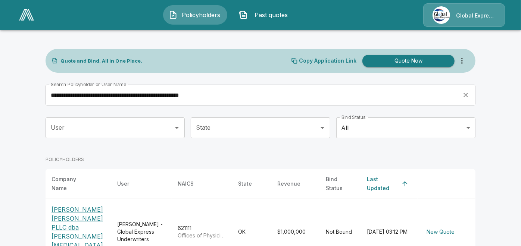
click at [77, 218] on p "[PERSON_NAME] [PERSON_NAME] PLLC dba [PERSON_NAME] [MEDICAL_DATA] Clinic" at bounding box center [78, 232] width 54 height 54
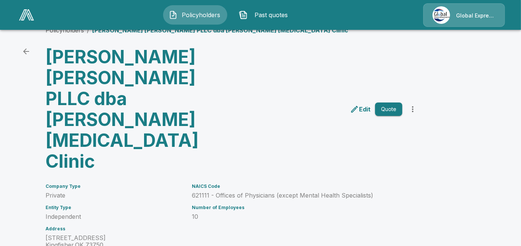
scroll to position [88, 0]
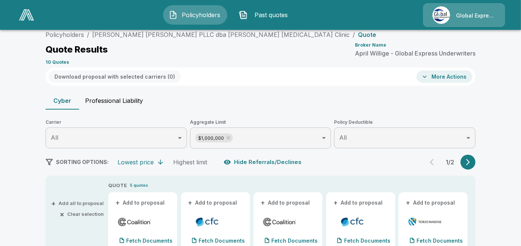
scroll to position [88, 0]
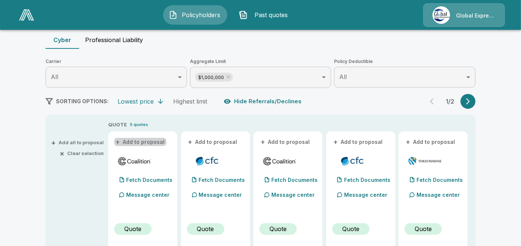
click at [157, 142] on button "+ Add to proposal" at bounding box center [140, 142] width 52 height 8
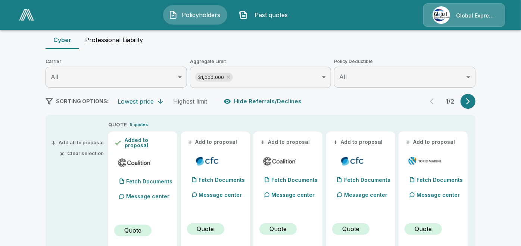
click at [208, 141] on button "+ Add to proposal" at bounding box center [213, 142] width 52 height 8
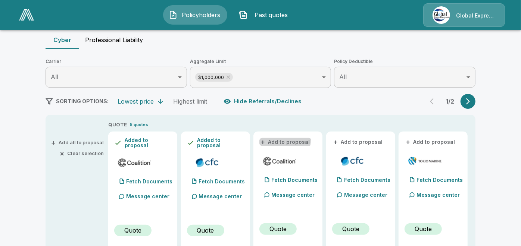
click at [274, 139] on button "+ Add to proposal" at bounding box center [285, 142] width 52 height 8
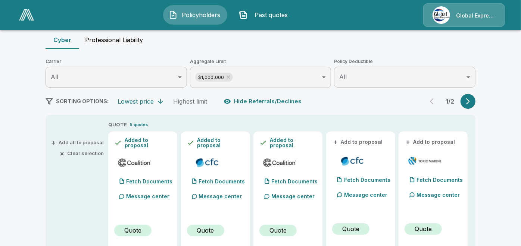
click at [350, 139] on button "+ Add to proposal" at bounding box center [358, 142] width 52 height 8
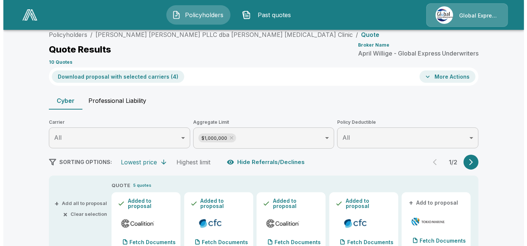
scroll to position [0, 0]
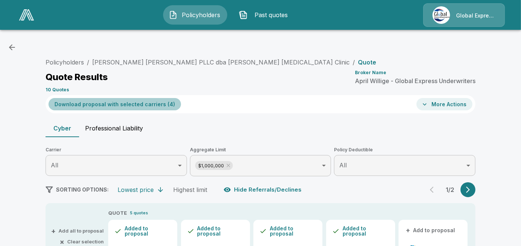
click at [166, 109] on button "Download proposal with selected carriers ( 4 )" at bounding box center [114, 104] width 132 height 12
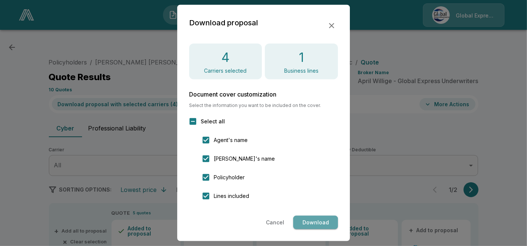
click at [311, 224] on button "Download" at bounding box center [315, 223] width 45 height 14
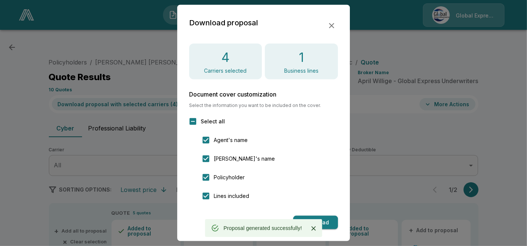
click at [328, 25] on icon "button" at bounding box center [331, 25] width 9 height 9
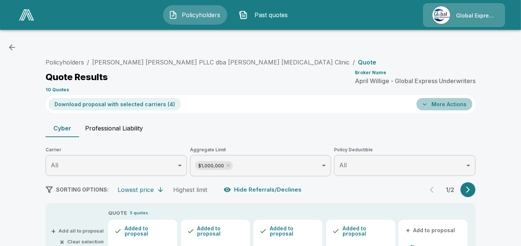
click at [436, 101] on button "More Actions" at bounding box center [444, 104] width 56 height 12
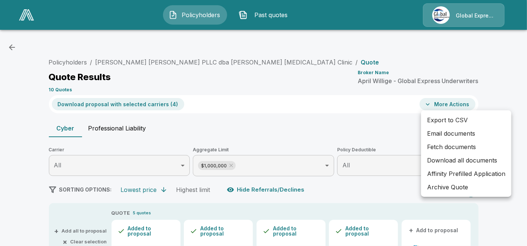
click at [446, 129] on li "Email documents" at bounding box center [466, 133] width 90 height 13
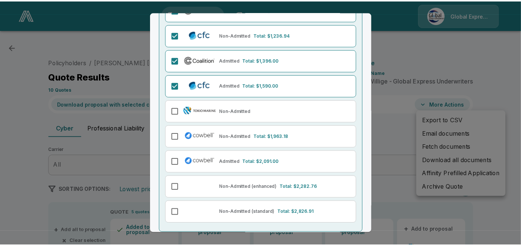
scroll to position [119, 0]
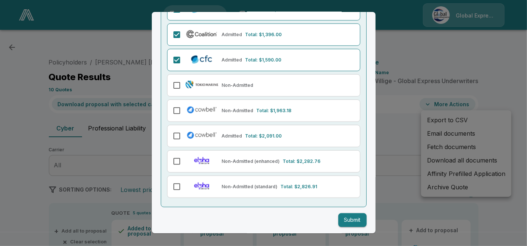
click at [343, 217] on button "Submit" at bounding box center [352, 220] width 28 height 14
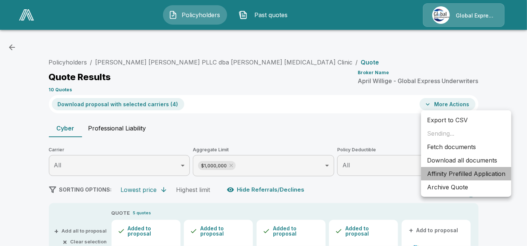
click at [446, 172] on li "Affinity Prefilled Application" at bounding box center [466, 173] width 90 height 13
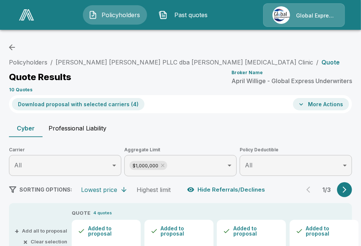
click at [298, 88] on div "Policyholders / Erin Palmer Newell DC PLLC dba Palmer Chiropractic Clinic / Quo…" at bounding box center [180, 75] width 343 height 40
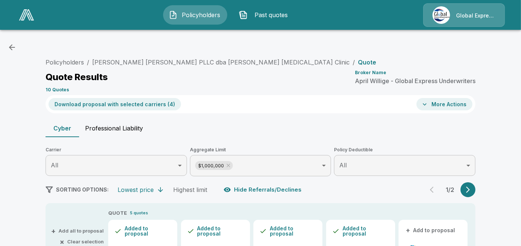
drag, startPoint x: 227, startPoint y: 61, endPoint x: 370, endPoint y: 109, distance: 149.9
click at [370, 109] on div "Download proposal with selected carriers ( 4 ) More Actions" at bounding box center [260, 104] width 430 height 18
click at [213, 62] on link "Erin Palmer Newell DC PLLC dba Palmer Chiropractic Clinic" at bounding box center [220, 62] width 257 height 7
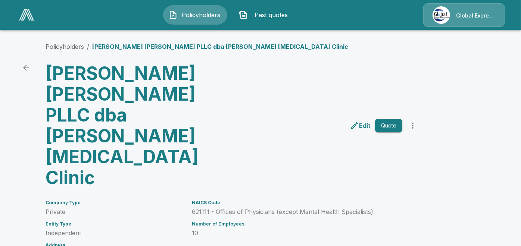
click at [269, 199] on div "NAICS Code 621111 - Offices of Physicians (except Mental Health Specialists) Nu…" at bounding box center [292, 228] width 219 height 74
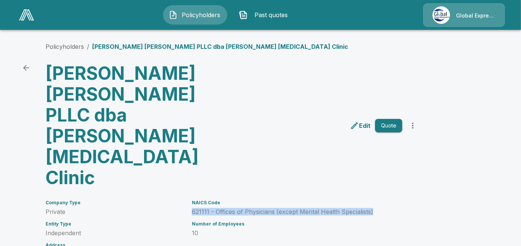
drag, startPoint x: 195, startPoint y: 150, endPoint x: 375, endPoint y: 150, distance: 180.5
click at [375, 208] on p "621111 - Offices of Physicians (except Mental Health Specialists)" at bounding box center [297, 211] width 210 height 7
copy p "621111 - Offices of Physicians (except Mental Health Specialists)"
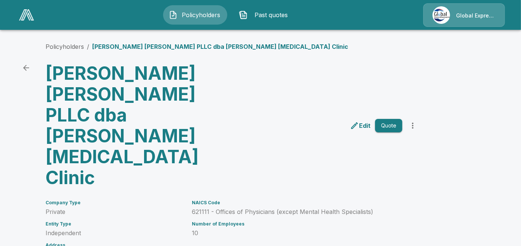
click at [500, 127] on main "Policyholders / [PERSON_NAME] [PERSON_NAME] PLLC dba [PERSON_NAME] [MEDICAL_DAT…" at bounding box center [260, 198] width 521 height 397
click at [29, 67] on icon "back" at bounding box center [26, 68] width 6 height 6
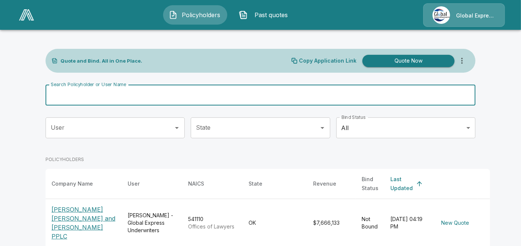
click at [210, 100] on input "Search Policyholder or User Name" at bounding box center [255, 95] width 421 height 21
paste input "**********"
type input "**********"
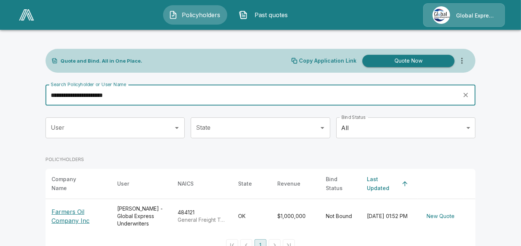
click at [85, 216] on p "Farmers Oil Company Inc" at bounding box center [78, 216] width 54 height 18
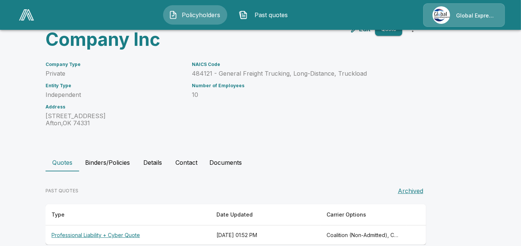
scroll to position [67, 0]
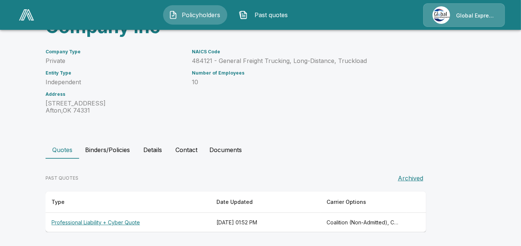
click at [128, 223] on th "Professional Liability + Cyber Quote" at bounding box center [127, 223] width 165 height 20
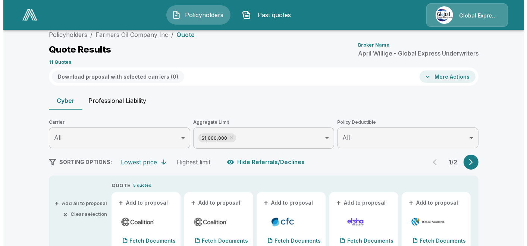
scroll to position [67, 0]
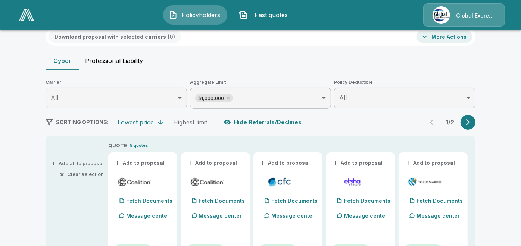
click at [141, 159] on button "+ Add to proposal" at bounding box center [140, 163] width 52 height 8
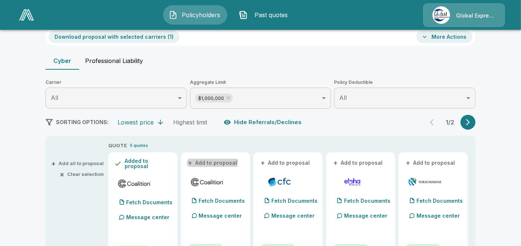
click at [209, 161] on button "+ Add to proposal" at bounding box center [213, 163] width 52 height 8
click at [284, 159] on button "+ Add to proposal" at bounding box center [285, 163] width 52 height 8
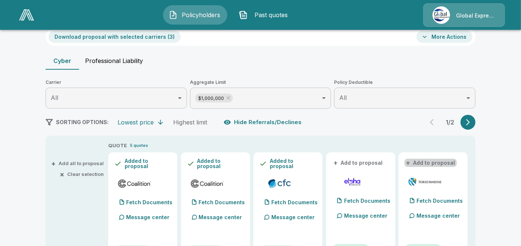
click at [434, 163] on button "+ Add to proposal" at bounding box center [430, 163] width 52 height 8
click at [147, 36] on button "Download proposal with selected carriers ( 4 )" at bounding box center [114, 37] width 132 height 12
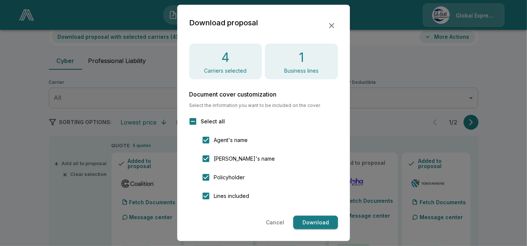
click at [322, 220] on button "Download" at bounding box center [315, 223] width 45 height 14
click at [330, 26] on icon "button" at bounding box center [331, 25] width 5 height 5
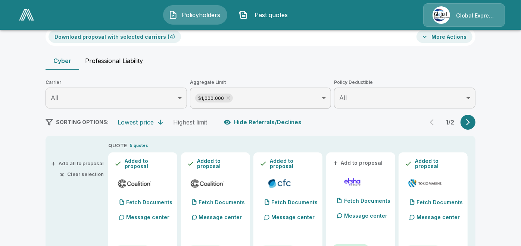
click at [453, 39] on button "More Actions" at bounding box center [444, 37] width 56 height 12
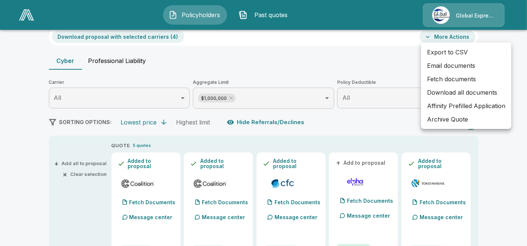
click at [455, 68] on li "Email documents" at bounding box center [466, 65] width 90 height 13
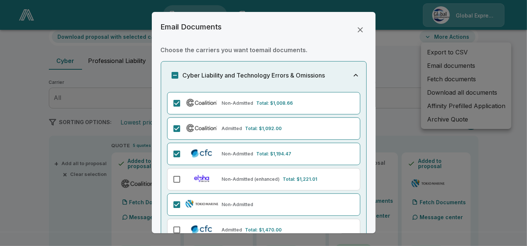
click at [368, 226] on div "Email Documents Choose the carriers you want to email documents . Cyber Liabili…" at bounding box center [264, 122] width 224 height 221
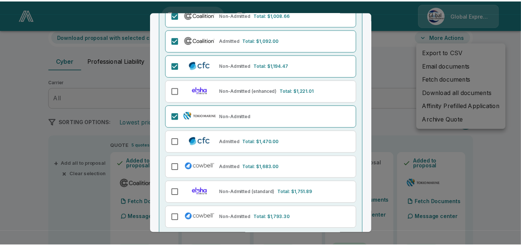
scroll to position [119, 0]
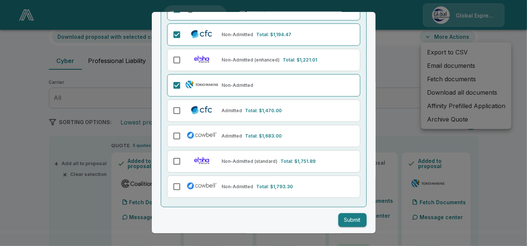
click at [347, 217] on button "Submit" at bounding box center [352, 220] width 28 height 14
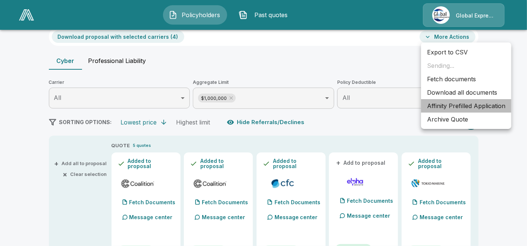
click at [447, 106] on li "Affinity Prefilled Application" at bounding box center [466, 105] width 90 height 13
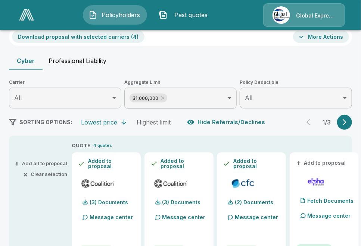
click at [300, 45] on div "Download proposal with selected carriers ( 4 ) More Actions" at bounding box center [180, 37] width 343 height 18
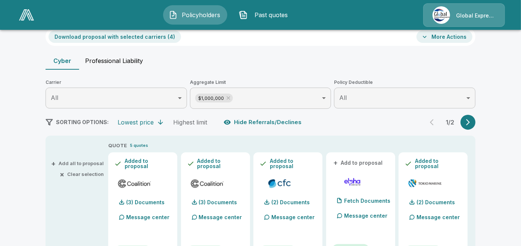
click at [227, 61] on div "Cyber Professional Liability" at bounding box center [260, 61] width 430 height 18
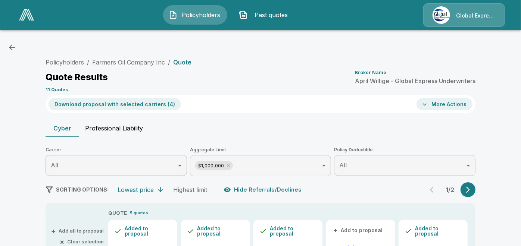
click at [141, 59] on link "Farmers Oil Company Inc" at bounding box center [128, 62] width 73 height 7
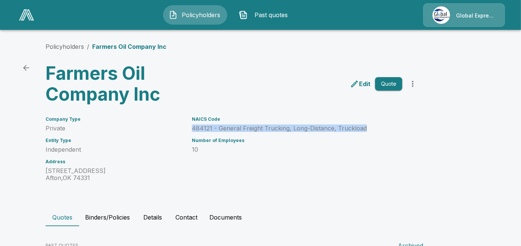
drag, startPoint x: 194, startPoint y: 128, endPoint x: 375, endPoint y: 129, distance: 181.2
click at [375, 129] on div "NAICS Code 484121 - General Freight Trucking, Long-Distance, Truckload Number o…" at bounding box center [292, 145] width 219 height 74
copy p "484121 - General Freight Trucking, Long-Distance, Truckload"
click at [30, 66] on icon "back" at bounding box center [26, 67] width 9 height 9
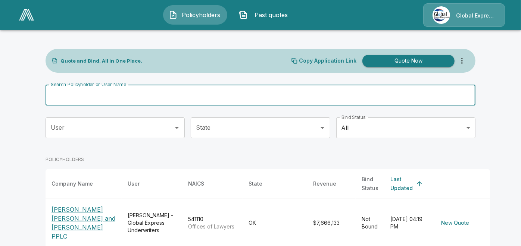
click at [157, 97] on input "Search Policyholder or User Name" at bounding box center [255, 95] width 421 height 21
paste input "**********"
type input "**********"
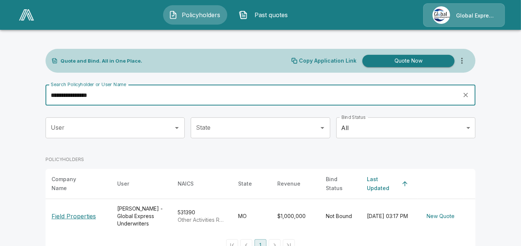
click at [80, 213] on p "Field Properties" at bounding box center [73, 216] width 44 height 9
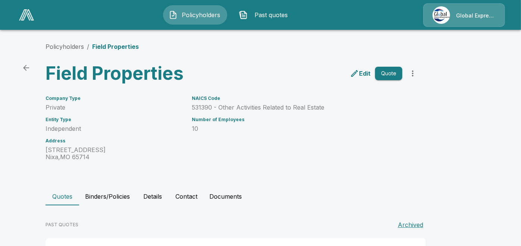
click at [27, 66] on icon "back" at bounding box center [26, 67] width 9 height 9
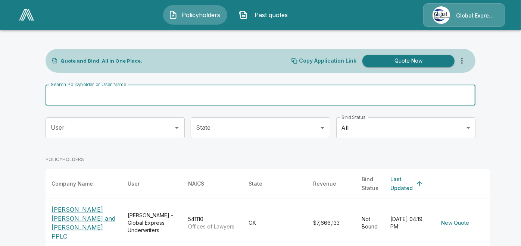
drag, startPoint x: 166, startPoint y: 102, endPoint x: 160, endPoint y: 92, distance: 12.2
drag, startPoint x: 160, startPoint y: 92, endPoint x: 134, endPoint y: 97, distance: 26.2
click at [134, 97] on input "Search Policyholder or User Name" at bounding box center [255, 95] width 421 height 21
paste input "**********"
type input "**********"
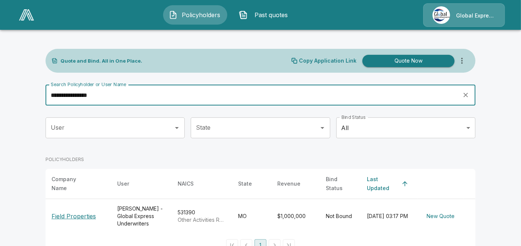
click at [146, 153] on div "POLICYHOLDERS" at bounding box center [260, 159] width 430 height 19
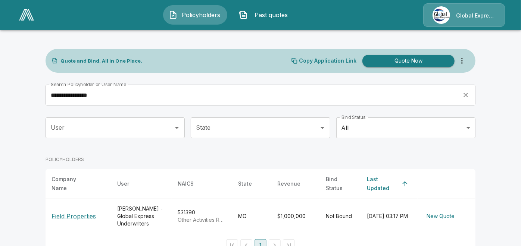
click at [146, 153] on div "POLICYHOLDERS" at bounding box center [260, 159] width 430 height 19
click at [88, 213] on p "Field Properties" at bounding box center [73, 216] width 44 height 9
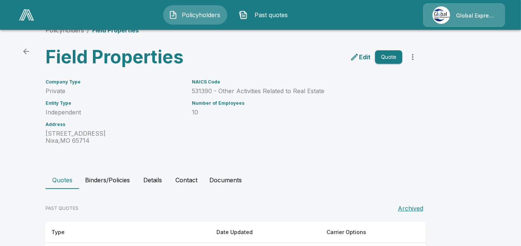
scroll to position [47, 0]
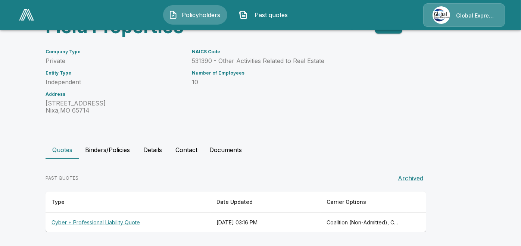
click at [117, 221] on th "Cyber + Professional Liability Quote" at bounding box center [127, 223] width 165 height 20
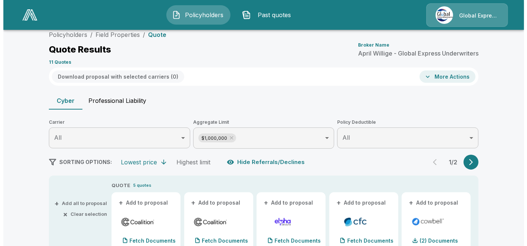
scroll to position [47, 0]
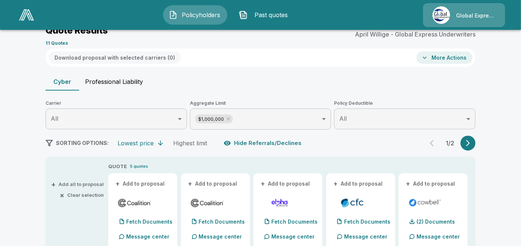
click at [152, 180] on button "+ Add to proposal" at bounding box center [140, 184] width 52 height 8
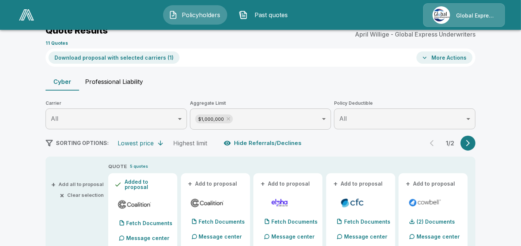
click at [209, 182] on button "+ Add to proposal" at bounding box center [213, 184] width 52 height 8
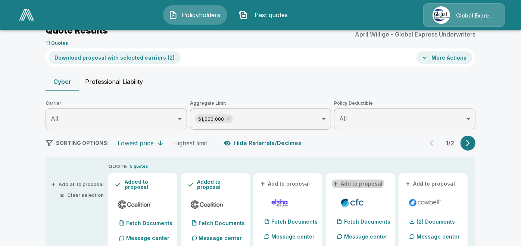
click at [358, 180] on button "+ Add to proposal" at bounding box center [358, 184] width 52 height 8
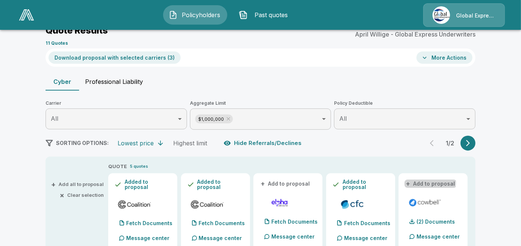
click at [422, 182] on button "+ Add to proposal" at bounding box center [430, 184] width 52 height 8
click at [153, 55] on button "Download proposal with selected carriers ( 4 )" at bounding box center [114, 57] width 132 height 12
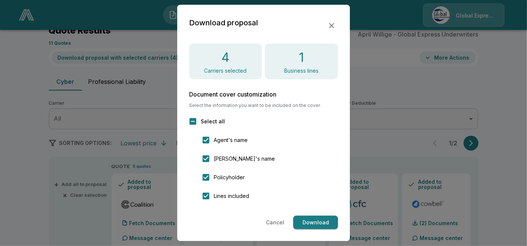
click at [325, 221] on button "Download" at bounding box center [315, 223] width 45 height 14
click at [334, 26] on icon "button" at bounding box center [331, 25] width 9 height 9
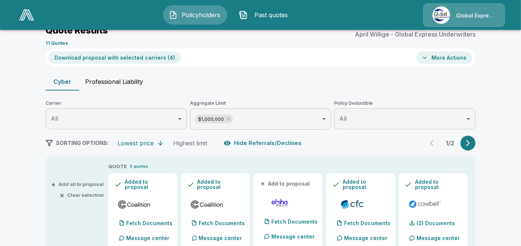
click at [440, 53] on button "More Actions" at bounding box center [444, 57] width 56 height 12
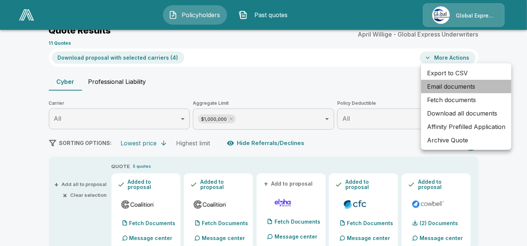
click at [441, 88] on li "Email documents" at bounding box center [466, 86] width 90 height 13
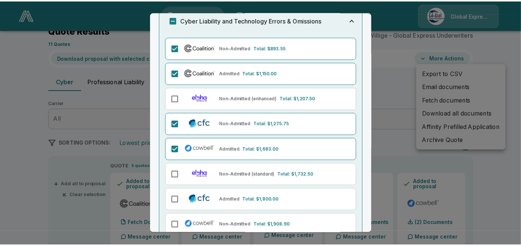
scroll to position [94, 0]
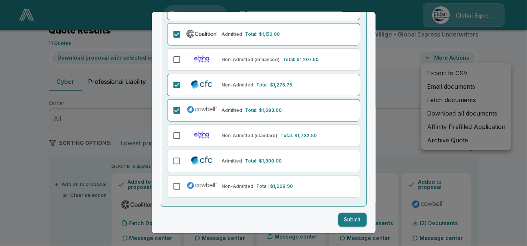
click at [348, 214] on button "Submit" at bounding box center [352, 220] width 28 height 14
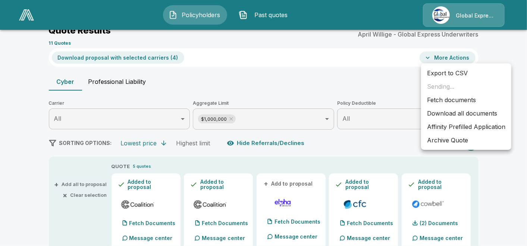
click at [456, 127] on li "Affinity Prefilled Application" at bounding box center [466, 126] width 90 height 13
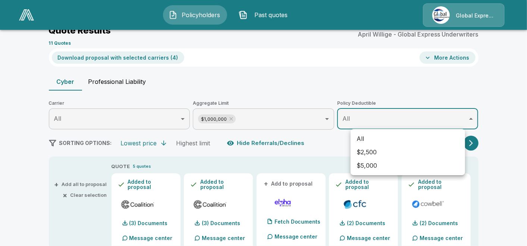
drag, startPoint x: 254, startPoint y: 85, endPoint x: 286, endPoint y: 75, distance: 34.1
click at [286, 75] on div at bounding box center [263, 123] width 527 height 246
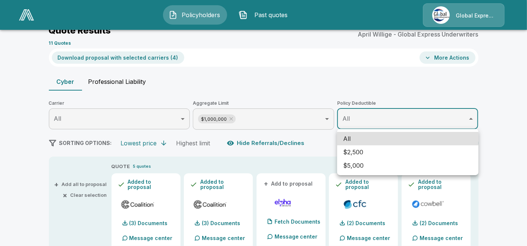
click at [520, 39] on div at bounding box center [263, 123] width 527 height 246
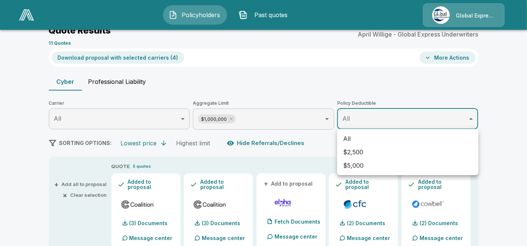
drag, startPoint x: 522, startPoint y: 43, endPoint x: 525, endPoint y: 36, distance: 6.9
click at [520, 36] on div at bounding box center [263, 123] width 527 height 246
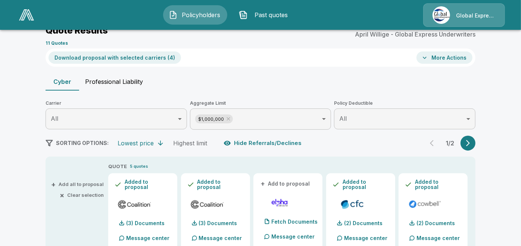
drag, startPoint x: 519, startPoint y: 31, endPoint x: 519, endPoint y: 26, distance: 5.6
drag, startPoint x: 519, startPoint y: 26, endPoint x: 518, endPoint y: 96, distance: 70.1
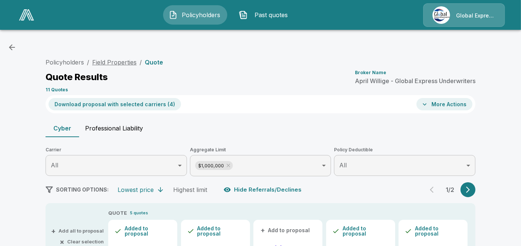
click at [126, 63] on link "Field Properties" at bounding box center [114, 62] width 44 height 7
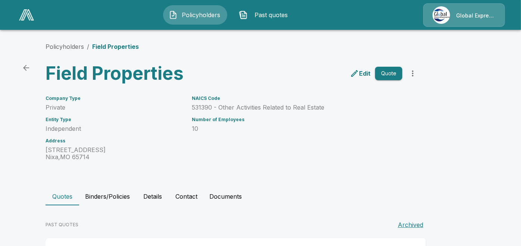
click at [186, 100] on div "NAICS Code 531390 - Other Activities Related to Real Estate Number of Employees…" at bounding box center [292, 124] width 219 height 74
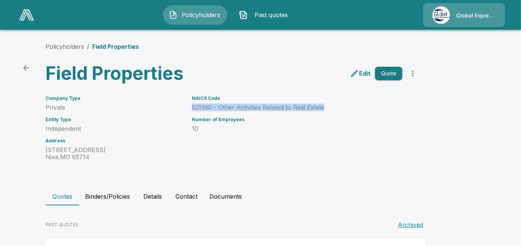
drag, startPoint x: 194, startPoint y: 104, endPoint x: 330, endPoint y: 109, distance: 136.2
click at [330, 109] on div "NAICS Code 531390 - Other Activities Related to Real Estate Number of Employees…" at bounding box center [292, 124] width 219 height 74
copy p "531390 - Other Activities Related to Real Estate"
click at [243, 84] on div "Policyholders / Field Properties Field Properties Edit Quote Company Type Priva…" at bounding box center [260, 160] width 447 height 265
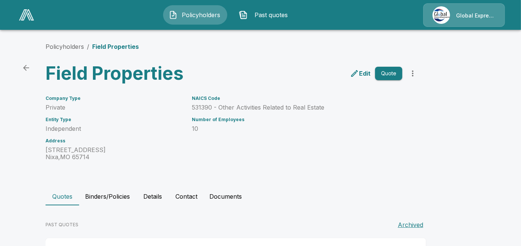
click at [186, 207] on div "Quotes Binders/Policies Details Contact Documents PAST QUOTES Archived Type Dat…" at bounding box center [260, 233] width 430 height 91
